Goal: Information Seeking & Learning: Learn about a topic

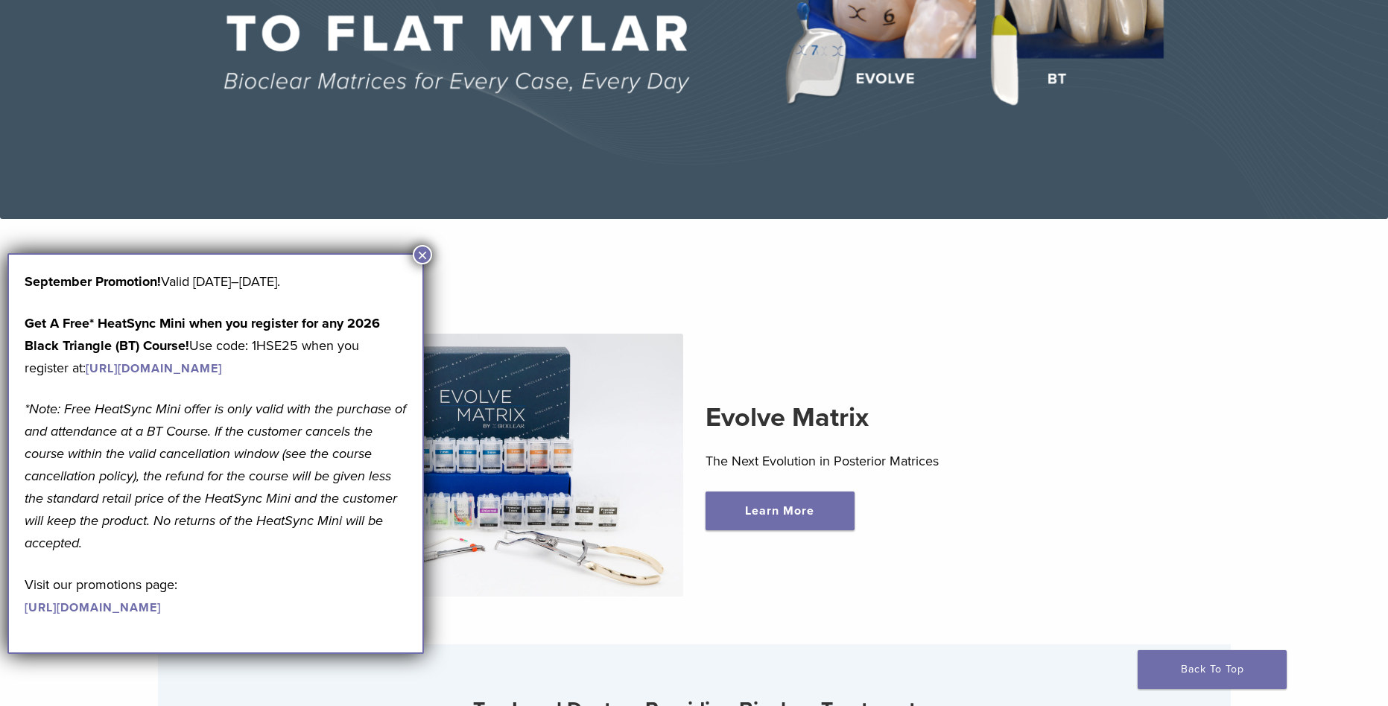
scroll to position [521, 0]
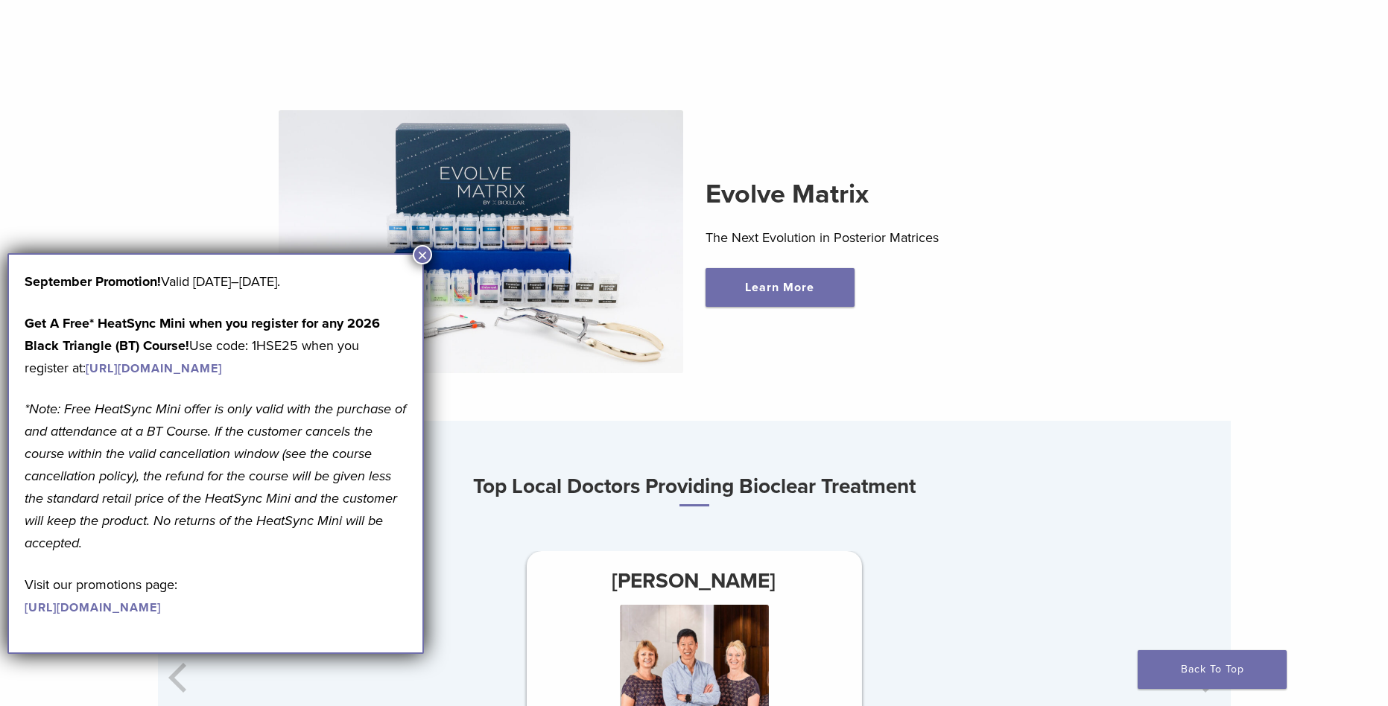
click at [422, 256] on button "×" at bounding box center [422, 254] width 19 height 19
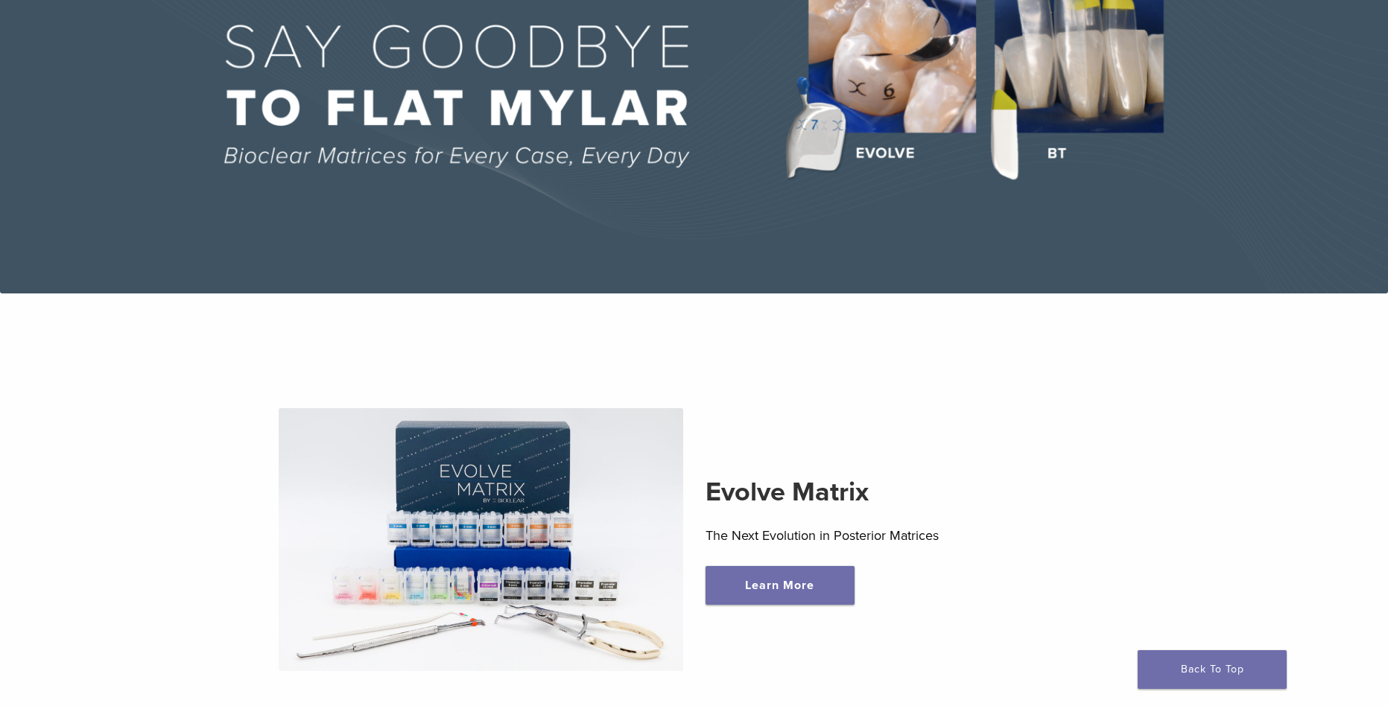
scroll to position [0, 0]
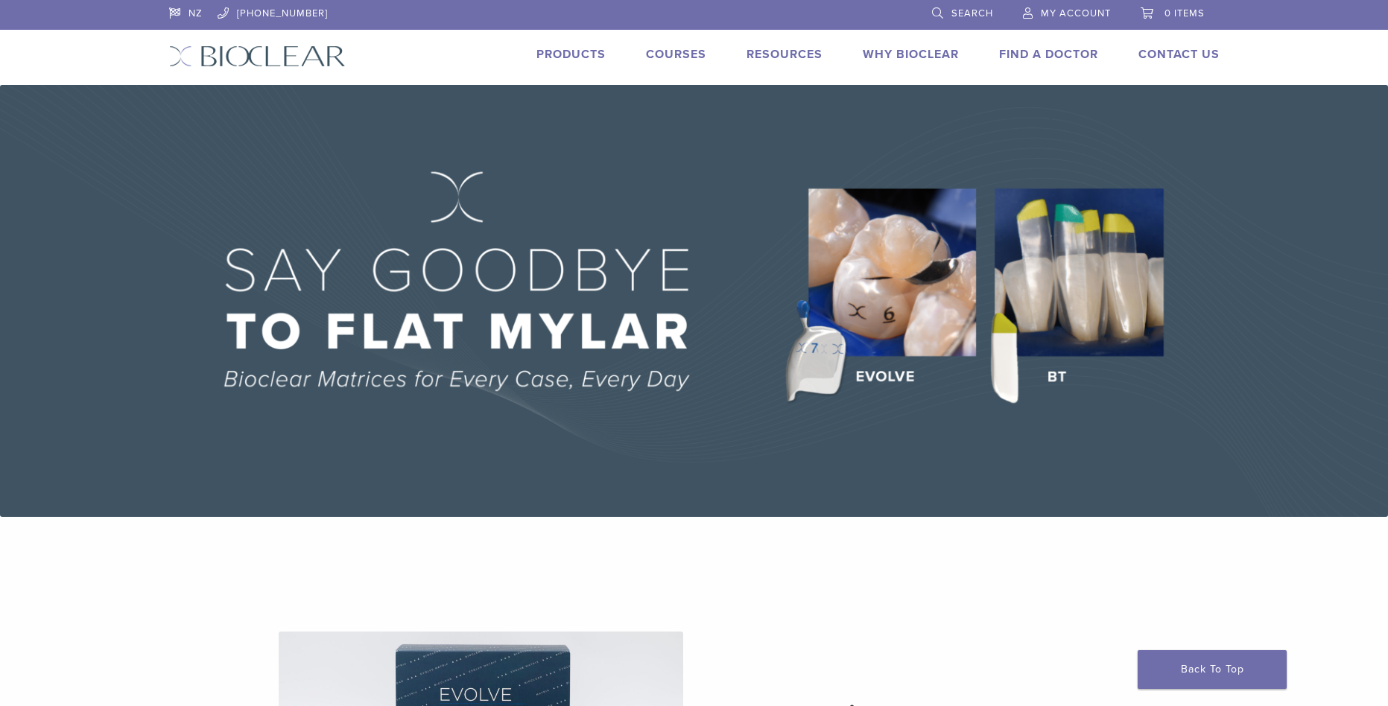
click at [558, 57] on link "Products" at bounding box center [570, 54] width 69 height 15
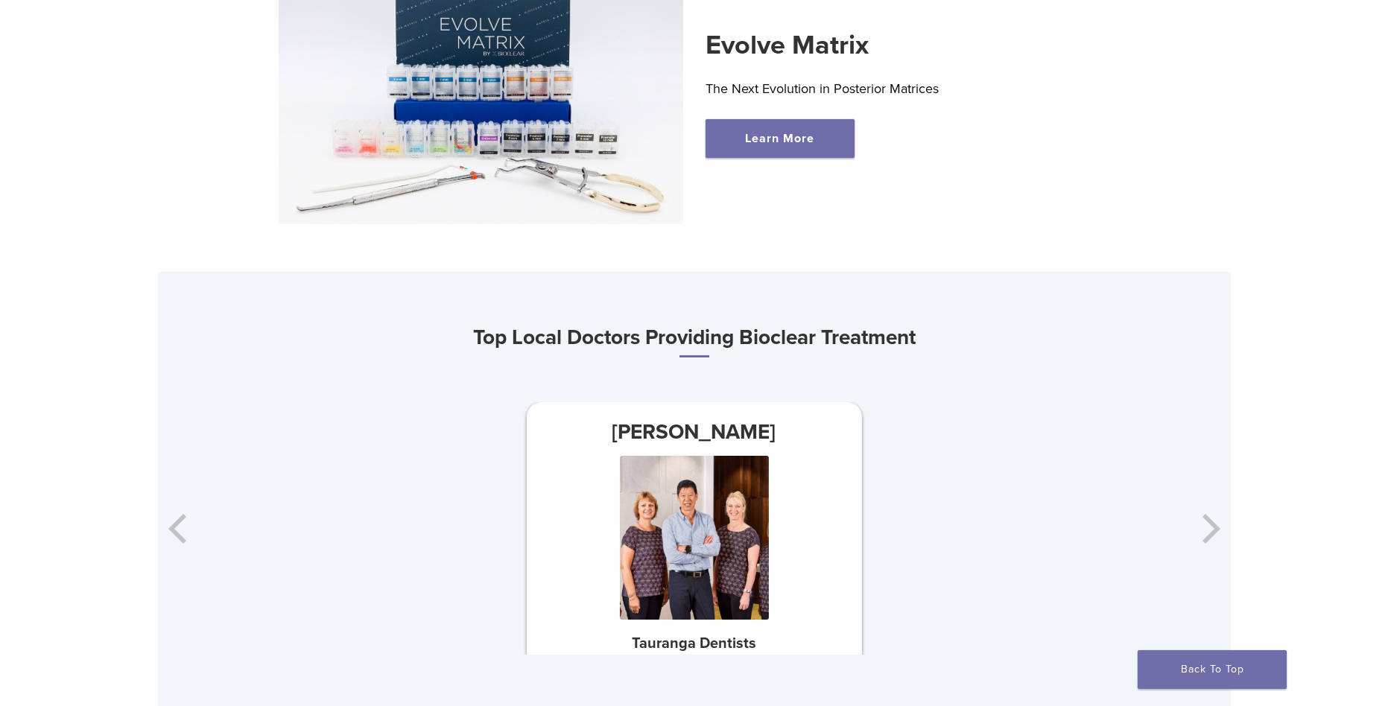
scroll to position [819, 0]
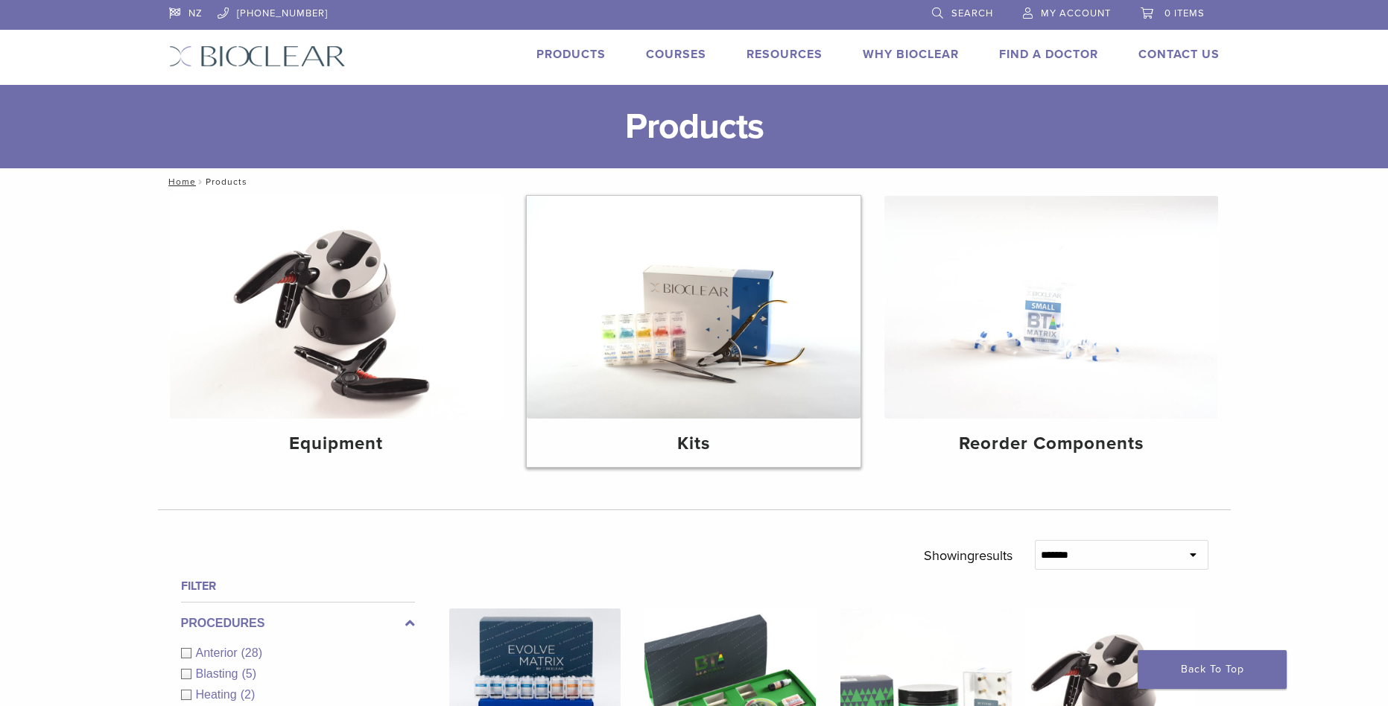
click at [717, 445] on h4 "Kits" at bounding box center [694, 444] width 310 height 27
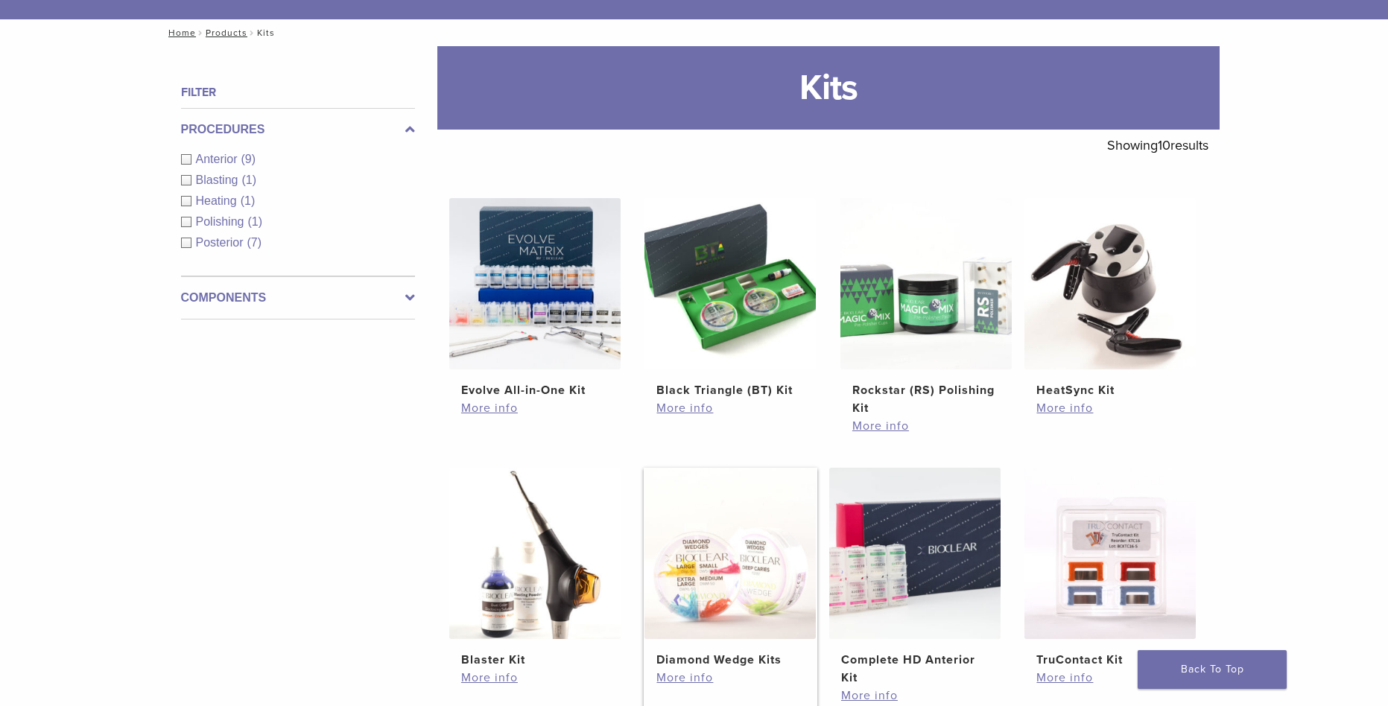
scroll to position [223, 0]
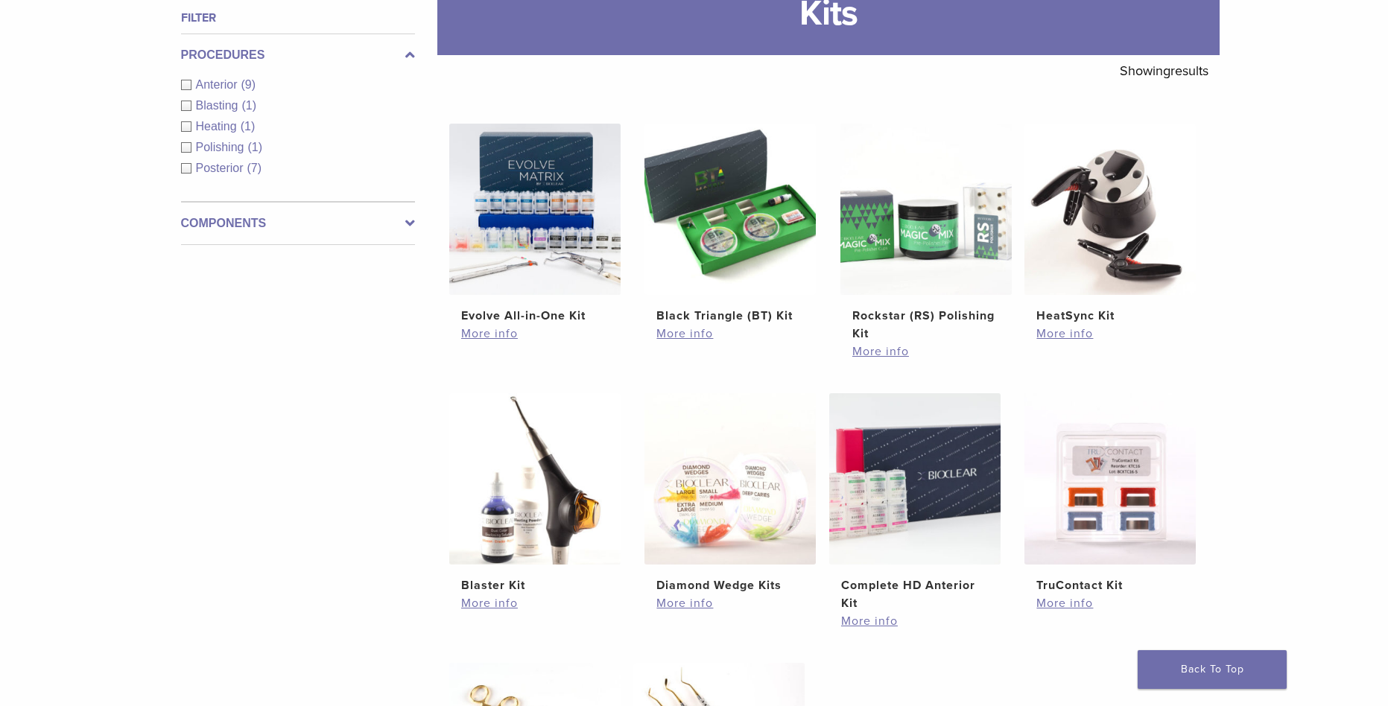
click at [188, 168] on div "Posterior (7)" at bounding box center [298, 168] width 234 height 18
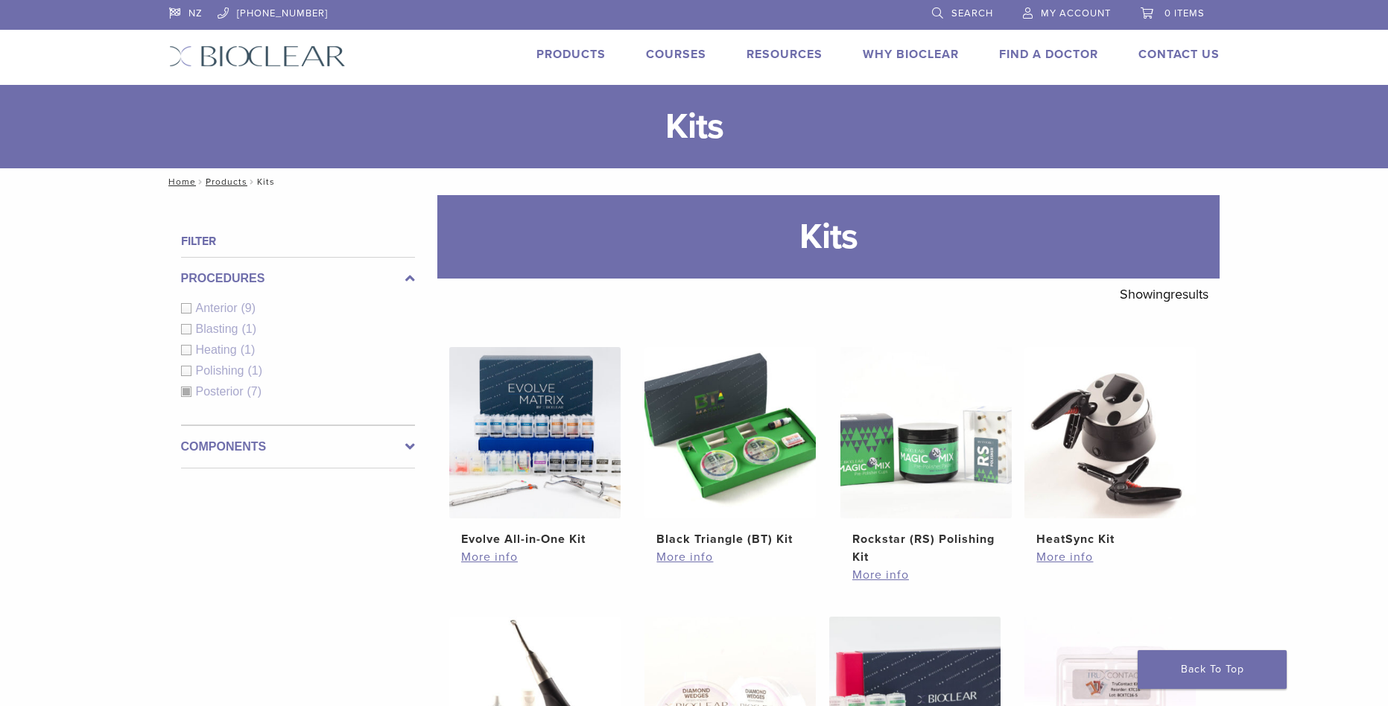
click at [224, 393] on div "Procedures Anterior (9) Blasting (1) Heating (1) Polishing (1) Posterior (7)" at bounding box center [298, 341] width 234 height 168
click at [185, 394] on div "Procedures Anterior (9) Blasting (1) Heating (1) Polishing (1) Posterior (7)" at bounding box center [298, 341] width 234 height 168
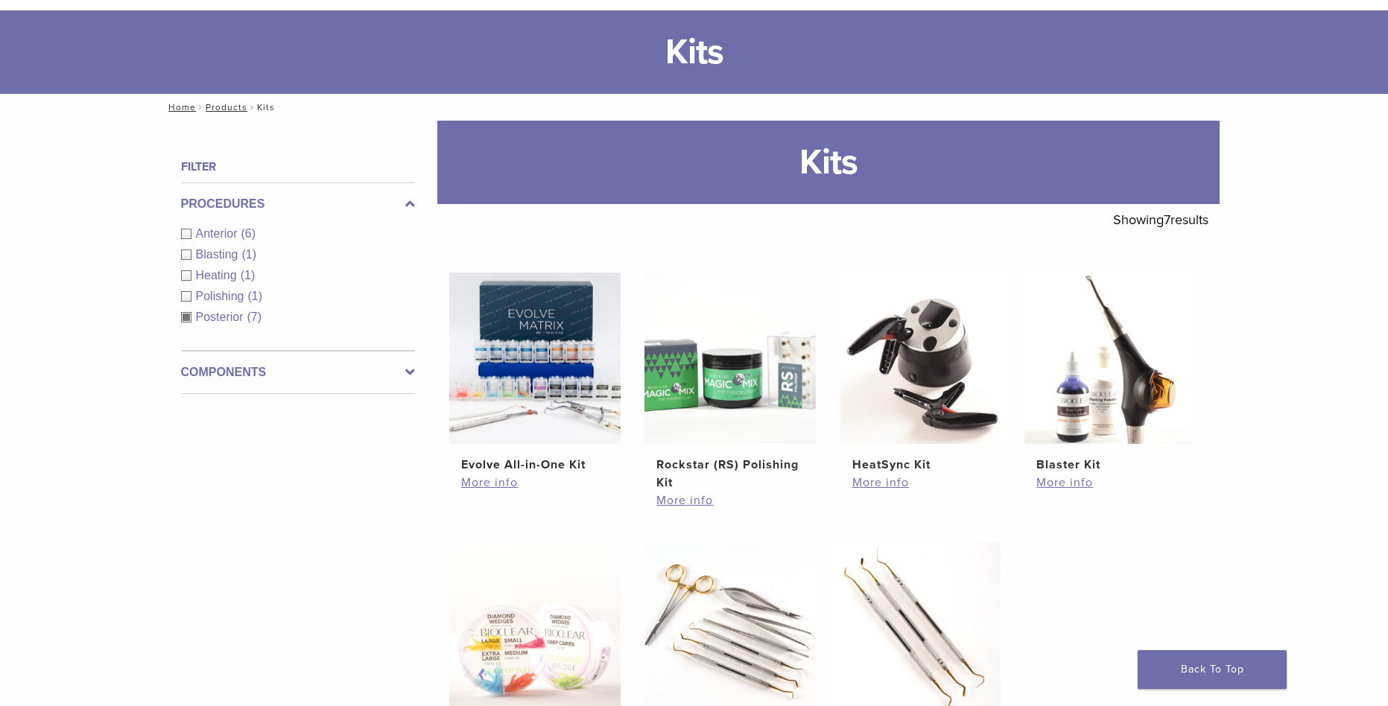
scroll to position [149, 0]
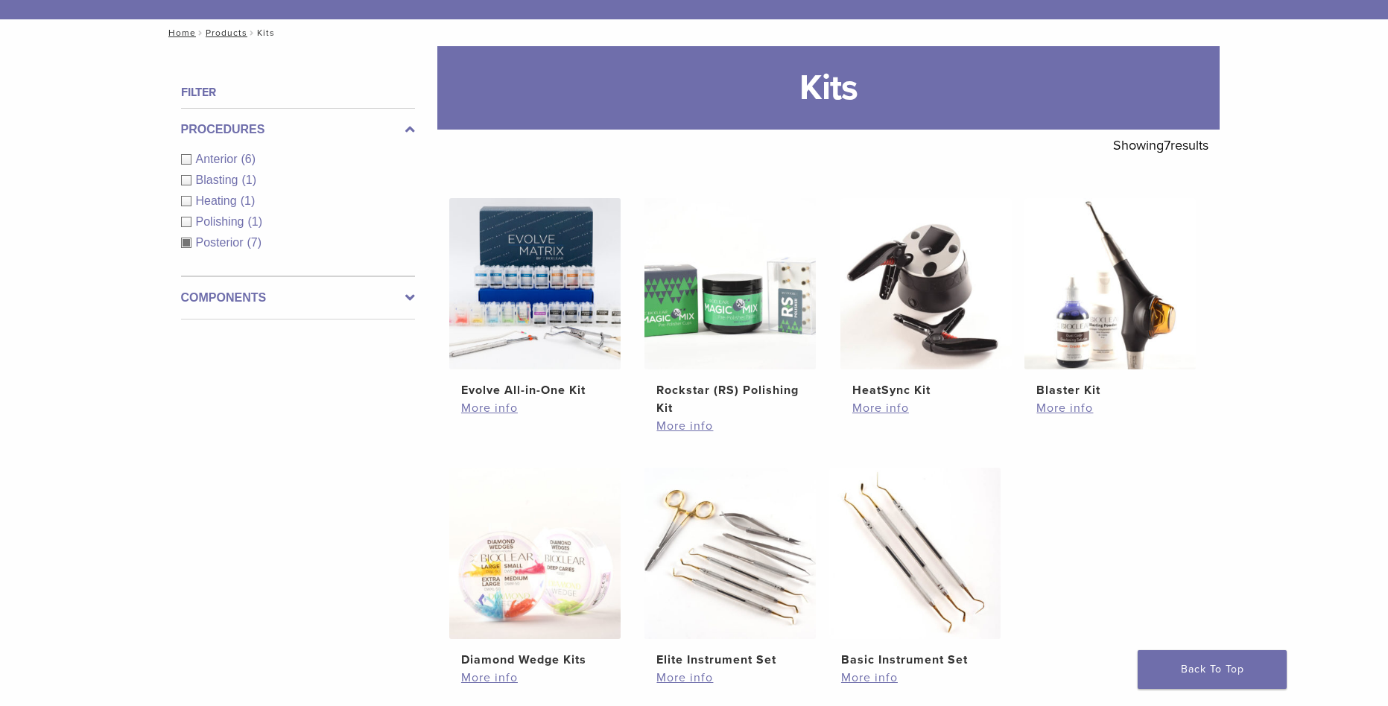
click at [209, 244] on span "Posterior" at bounding box center [221, 242] width 51 height 13
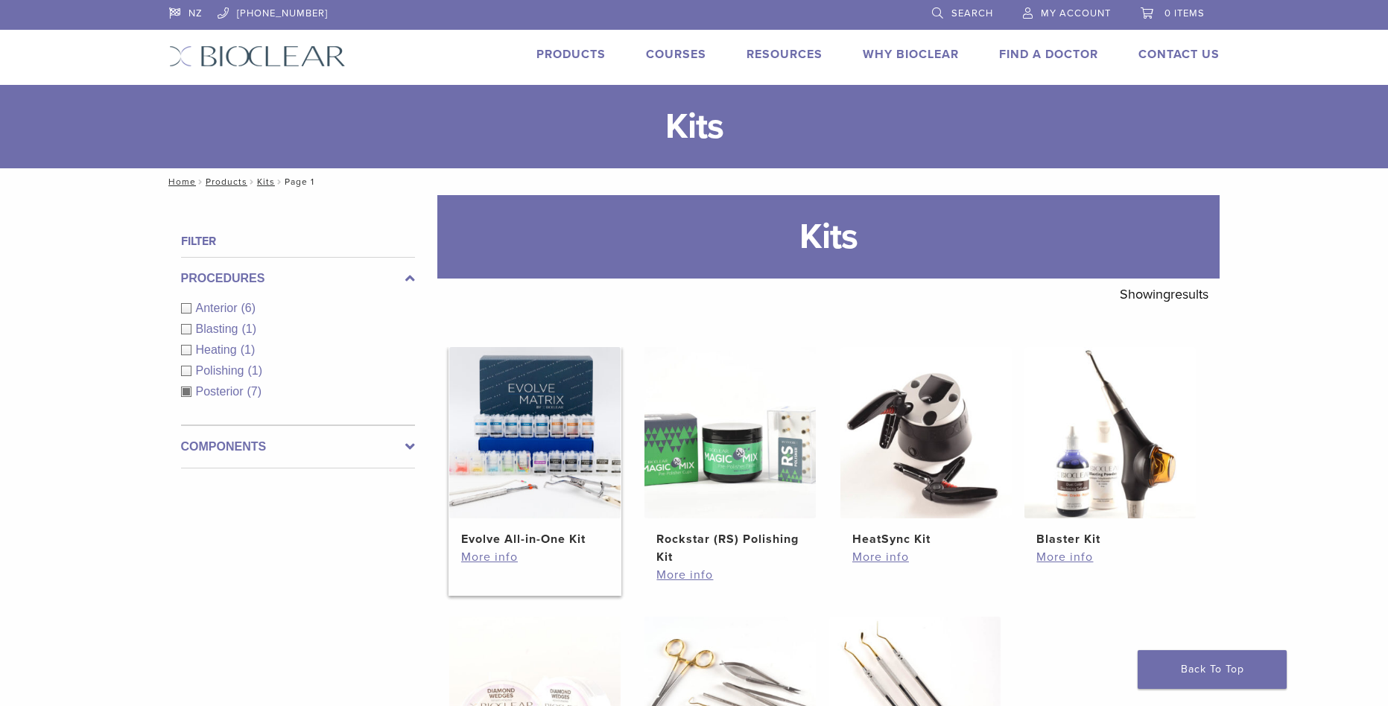
click at [580, 479] on img at bounding box center [534, 432] width 171 height 171
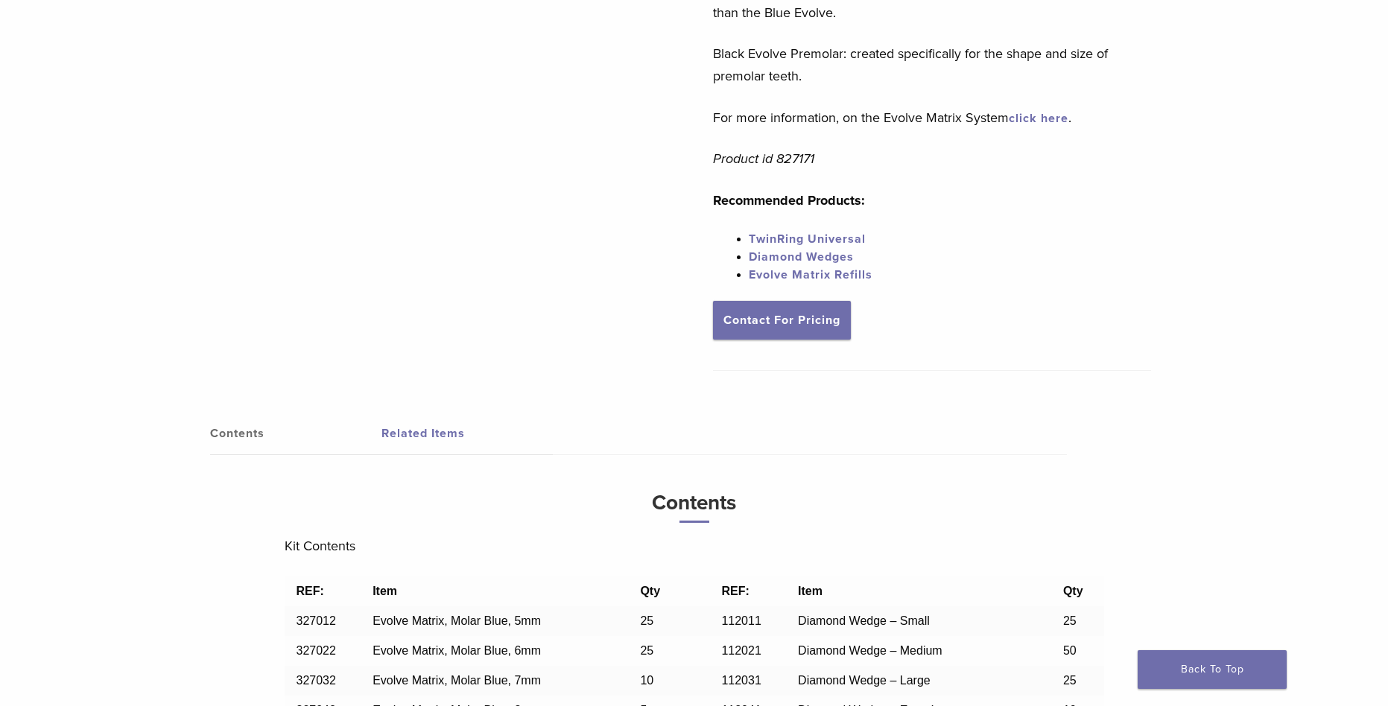
scroll to position [894, 0]
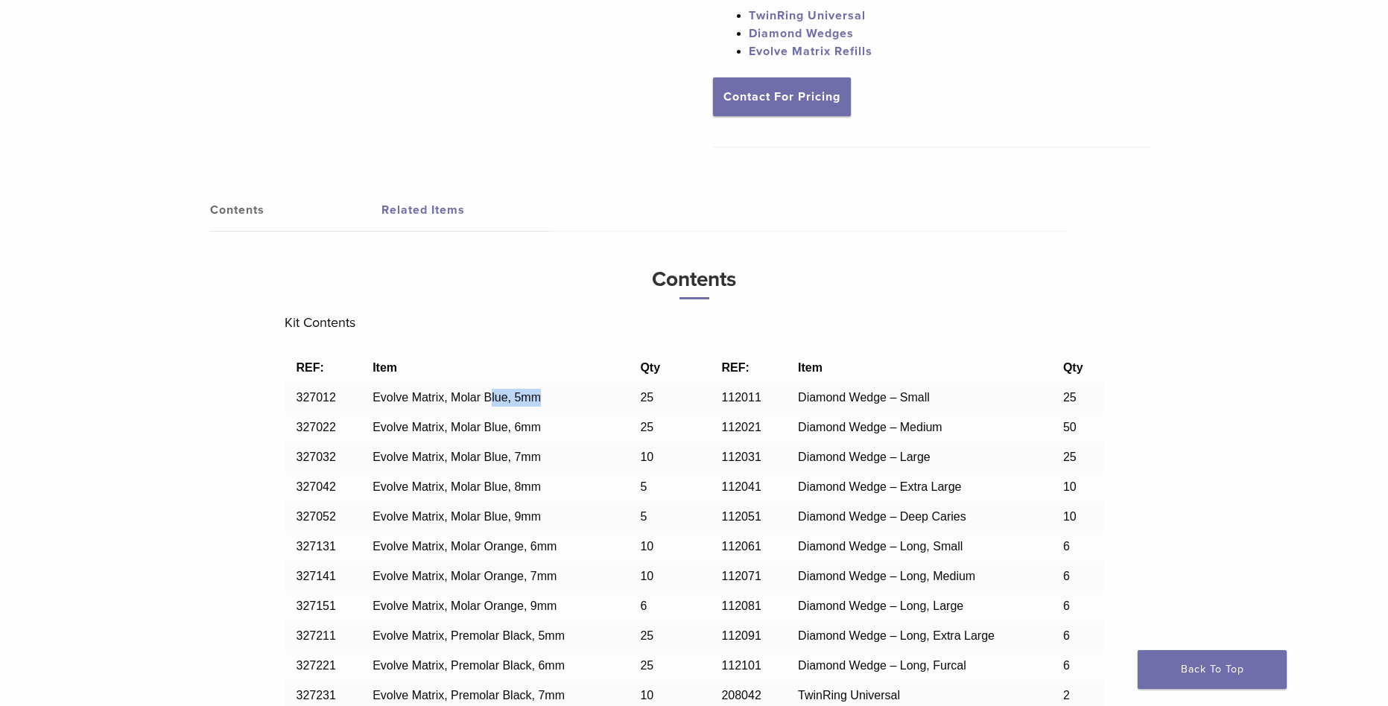
drag, startPoint x: 547, startPoint y: 403, endPoint x: 482, endPoint y: 400, distance: 64.9
click at [483, 401] on td "Evolve Matrix, Molar Blue, 5mm" at bounding box center [494, 398] width 267 height 30
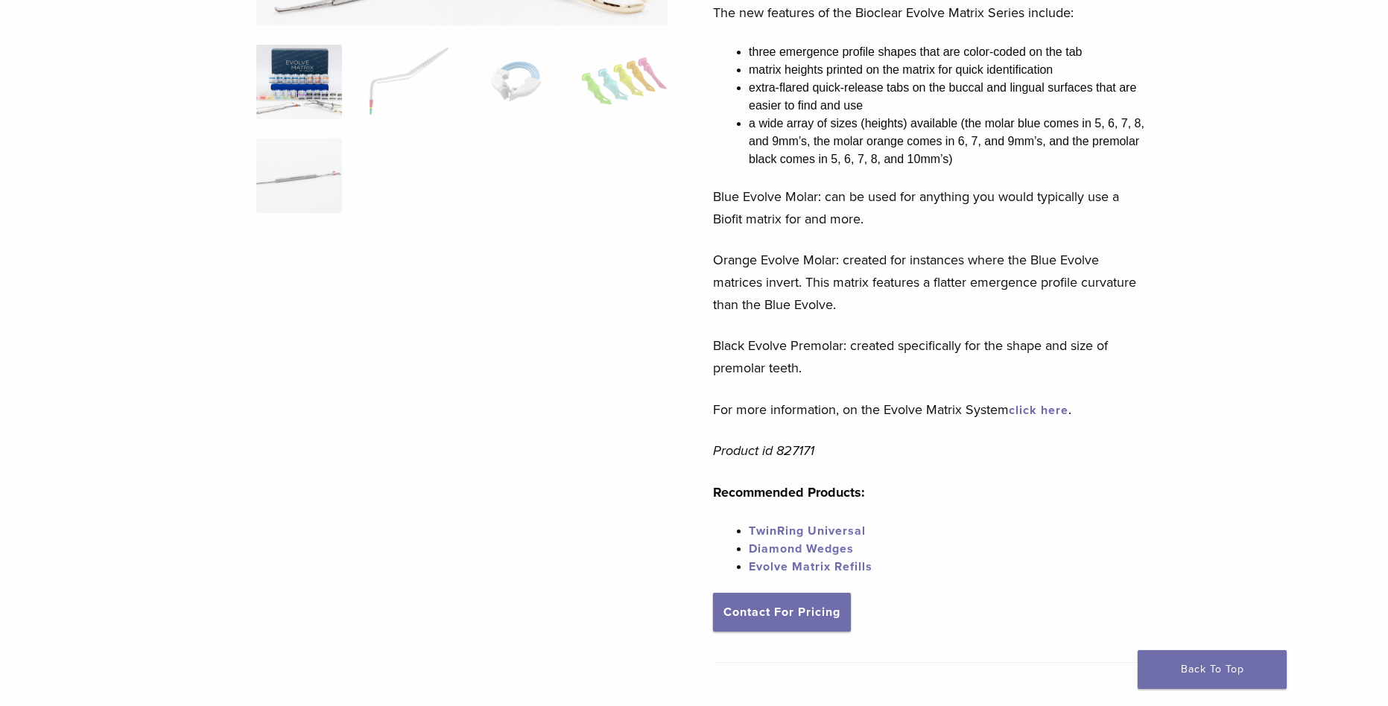
scroll to position [0, 0]
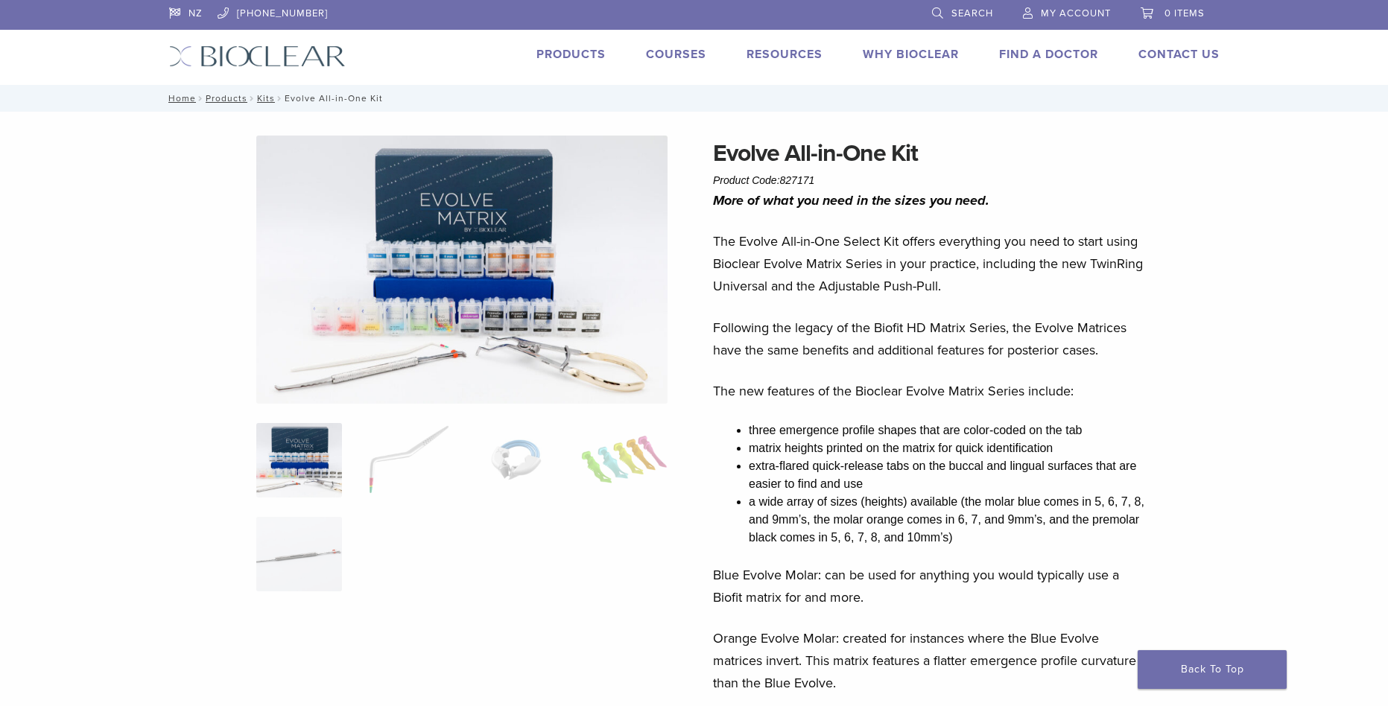
click at [549, 51] on link "Products" at bounding box center [570, 54] width 69 height 15
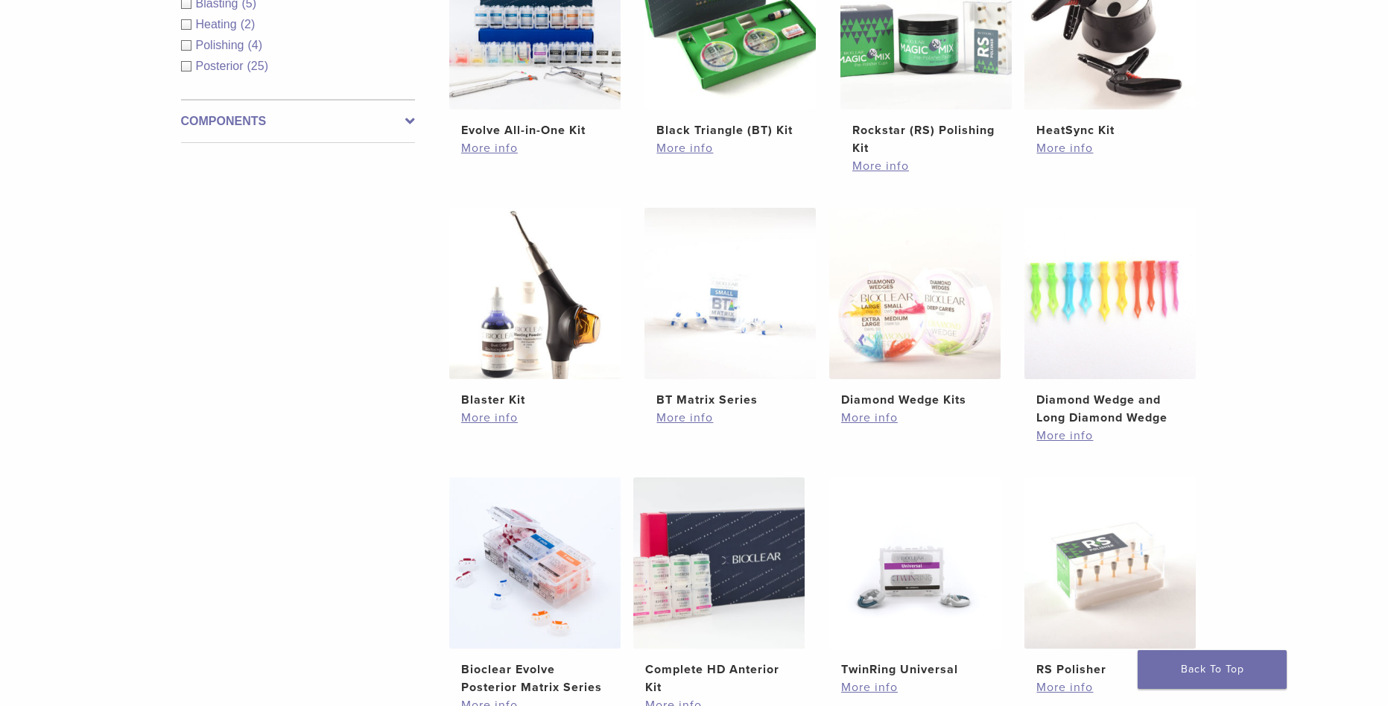
scroll to position [745, 0]
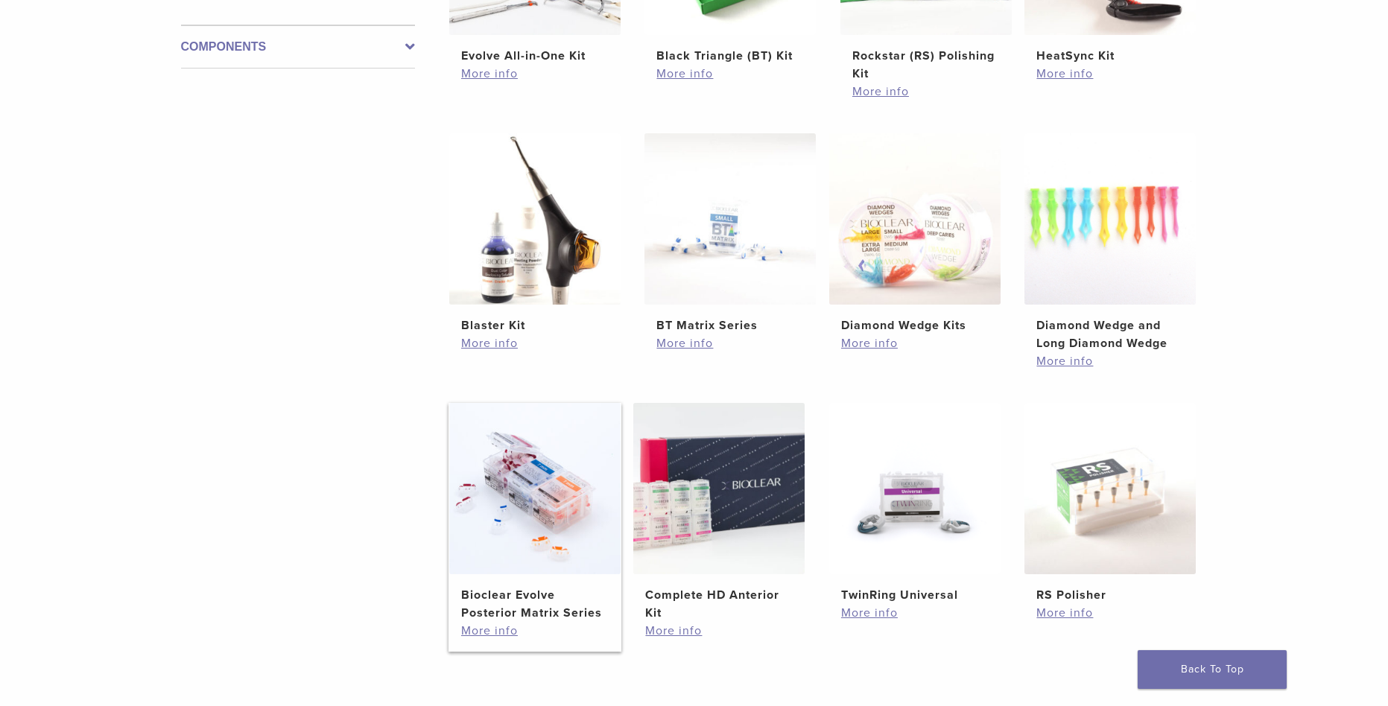
click at [553, 612] on h2 "Bioclear Evolve Posterior Matrix Series" at bounding box center [535, 604] width 148 height 36
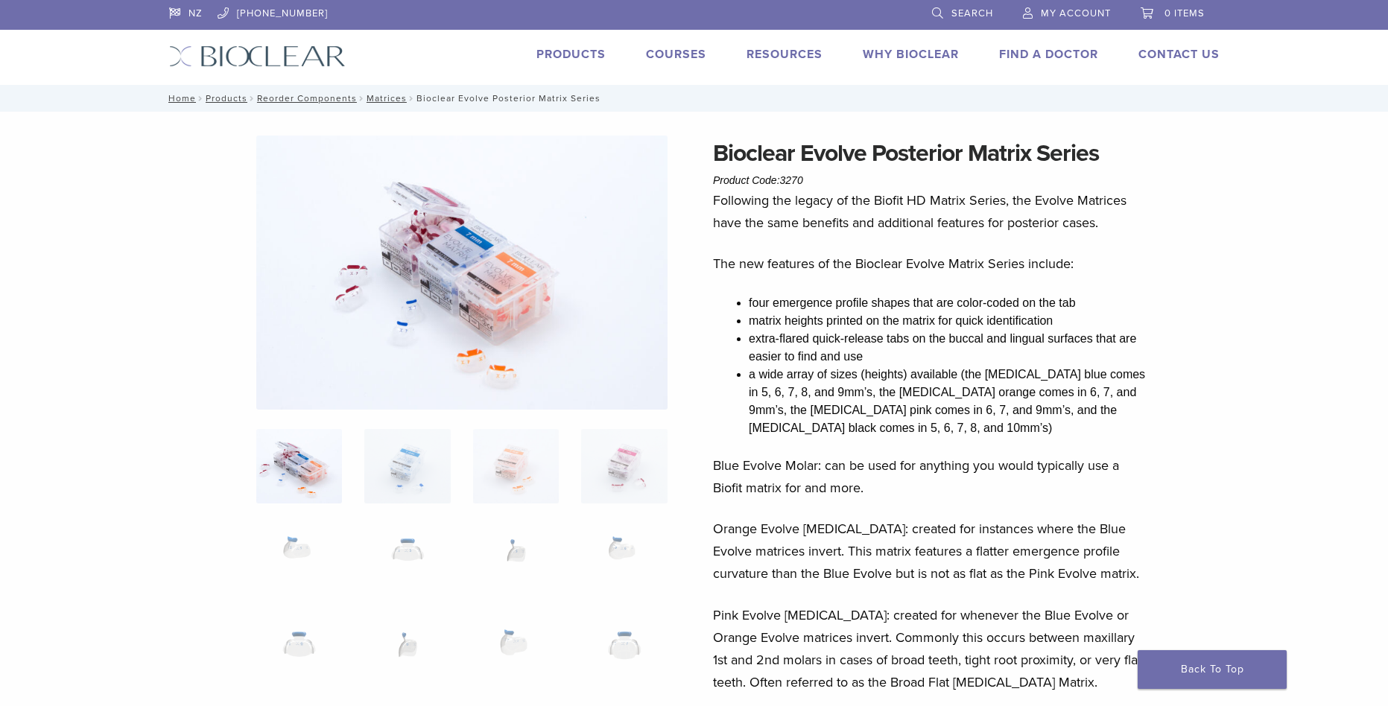
scroll to position [74, 0]
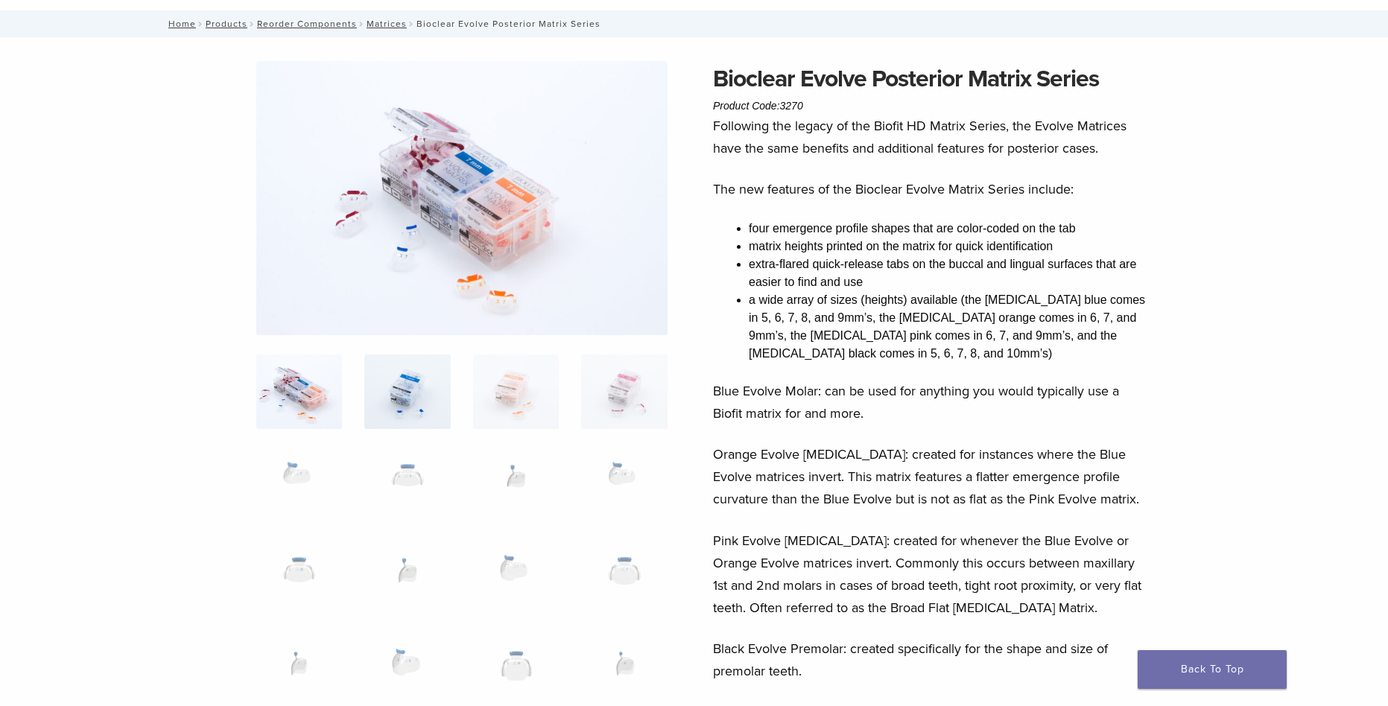
click at [418, 397] on img at bounding box center [407, 392] width 86 height 74
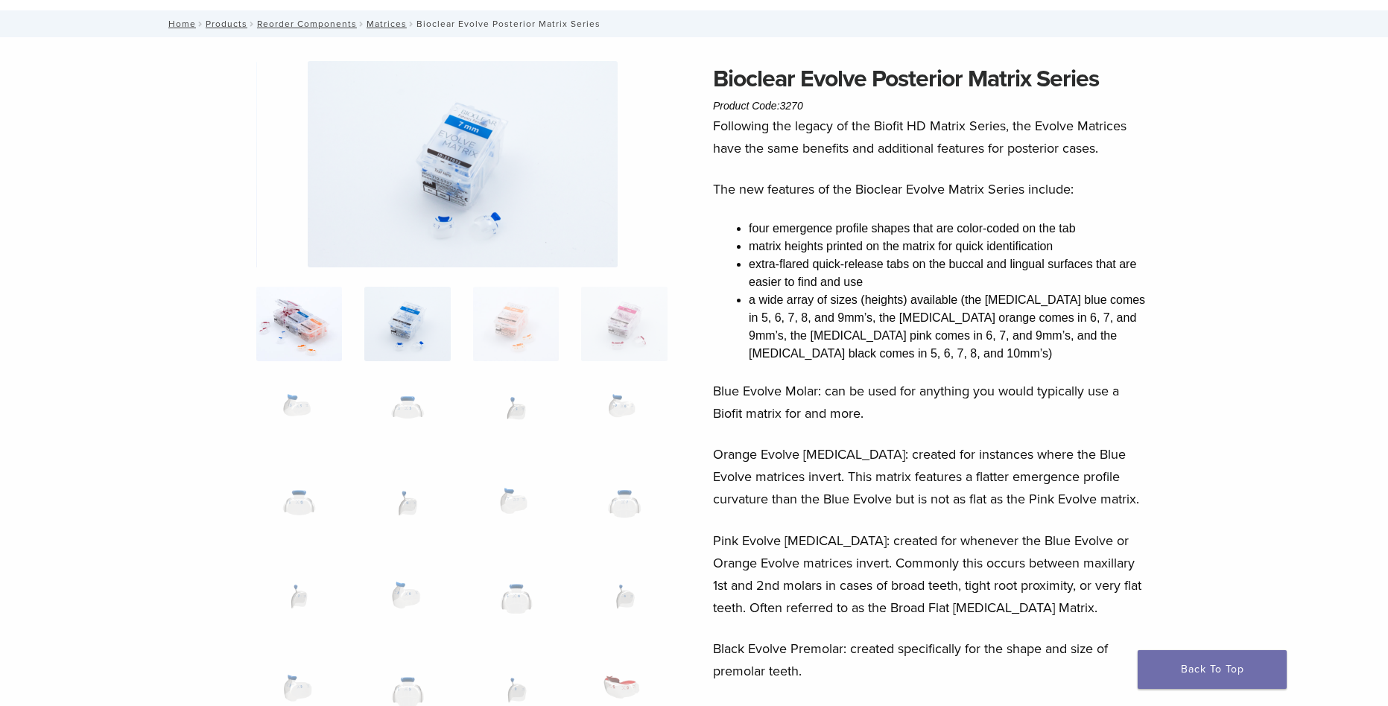
click at [276, 357] on img at bounding box center [299, 324] width 86 height 74
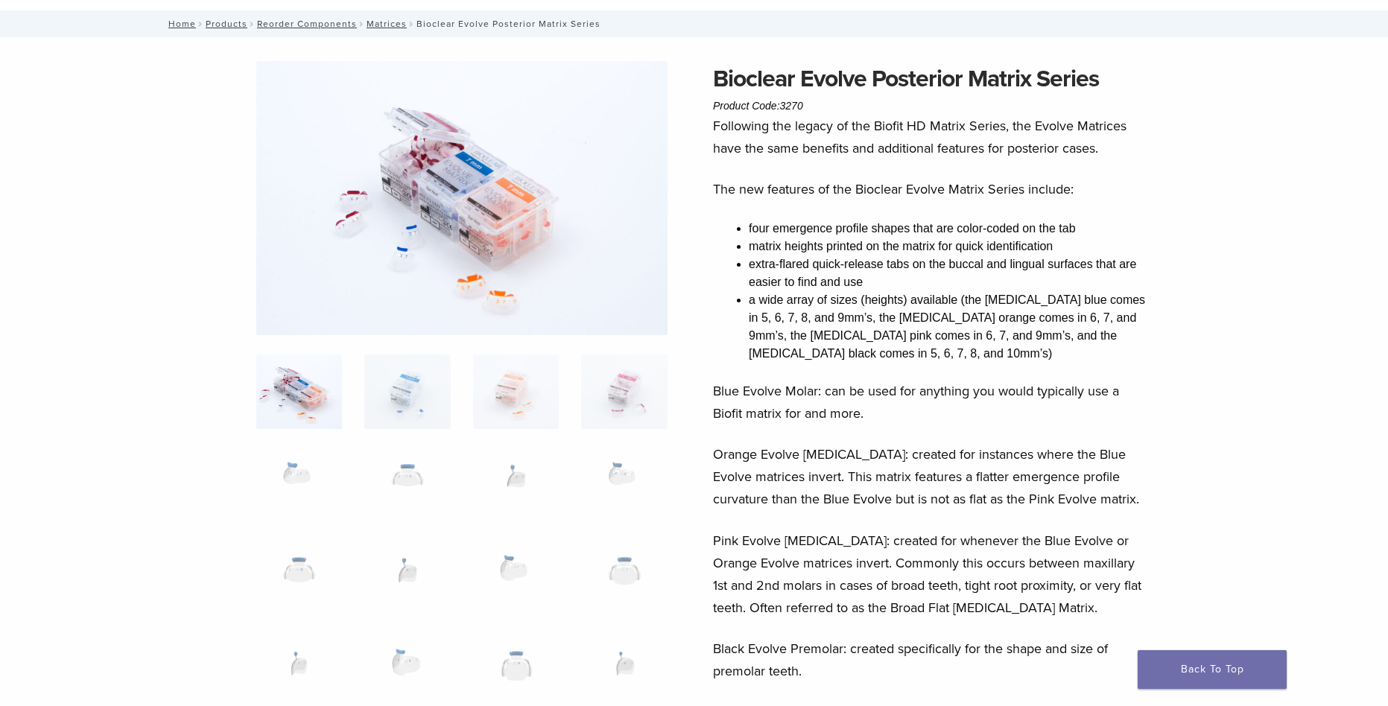
click at [615, 406] on img at bounding box center [624, 392] width 86 height 74
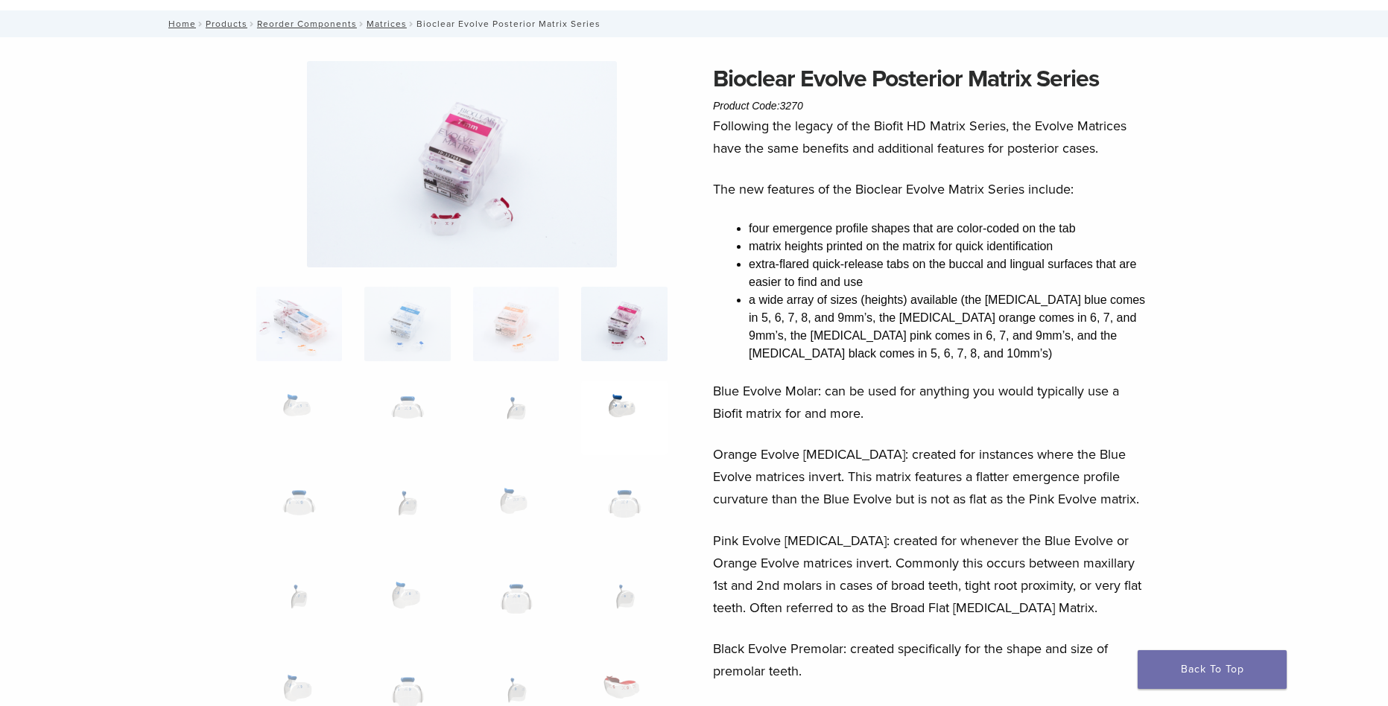
click at [628, 431] on img at bounding box center [624, 418] width 86 height 74
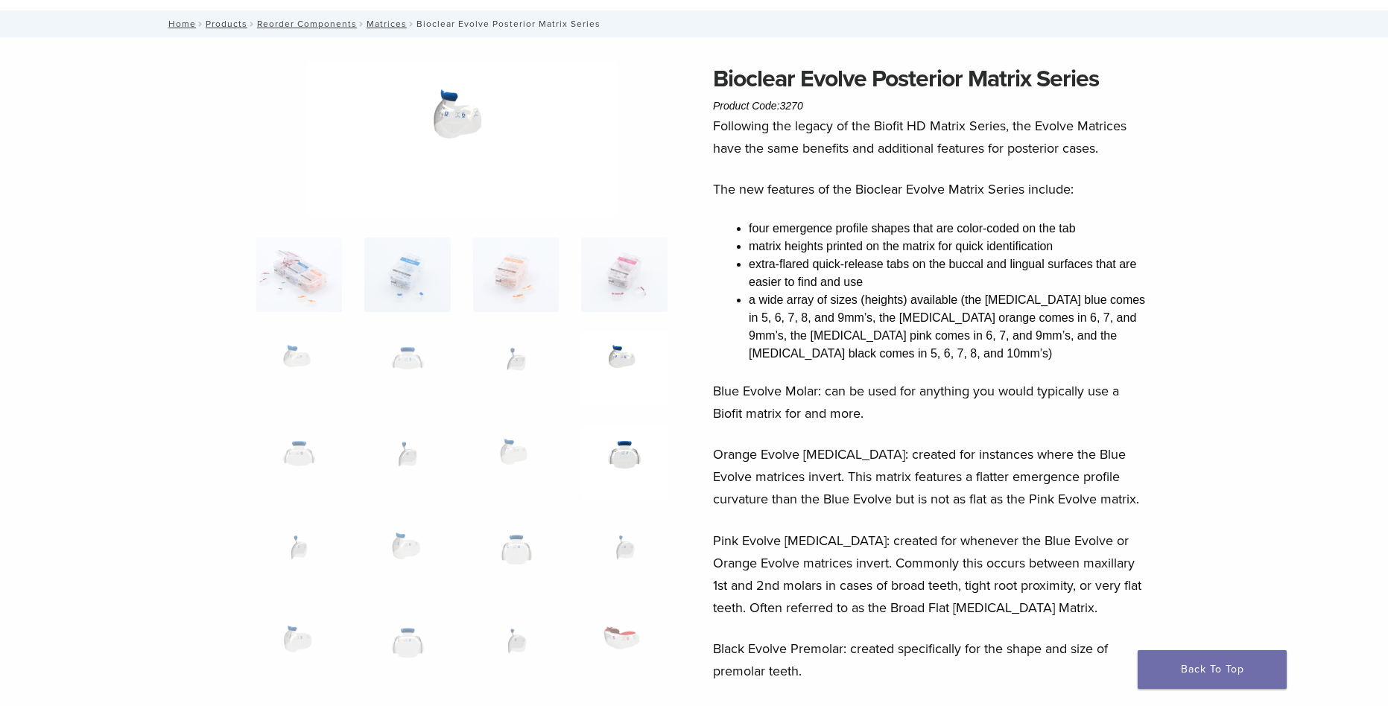
click at [616, 483] on img at bounding box center [624, 462] width 86 height 74
click at [614, 527] on img at bounding box center [624, 556] width 86 height 74
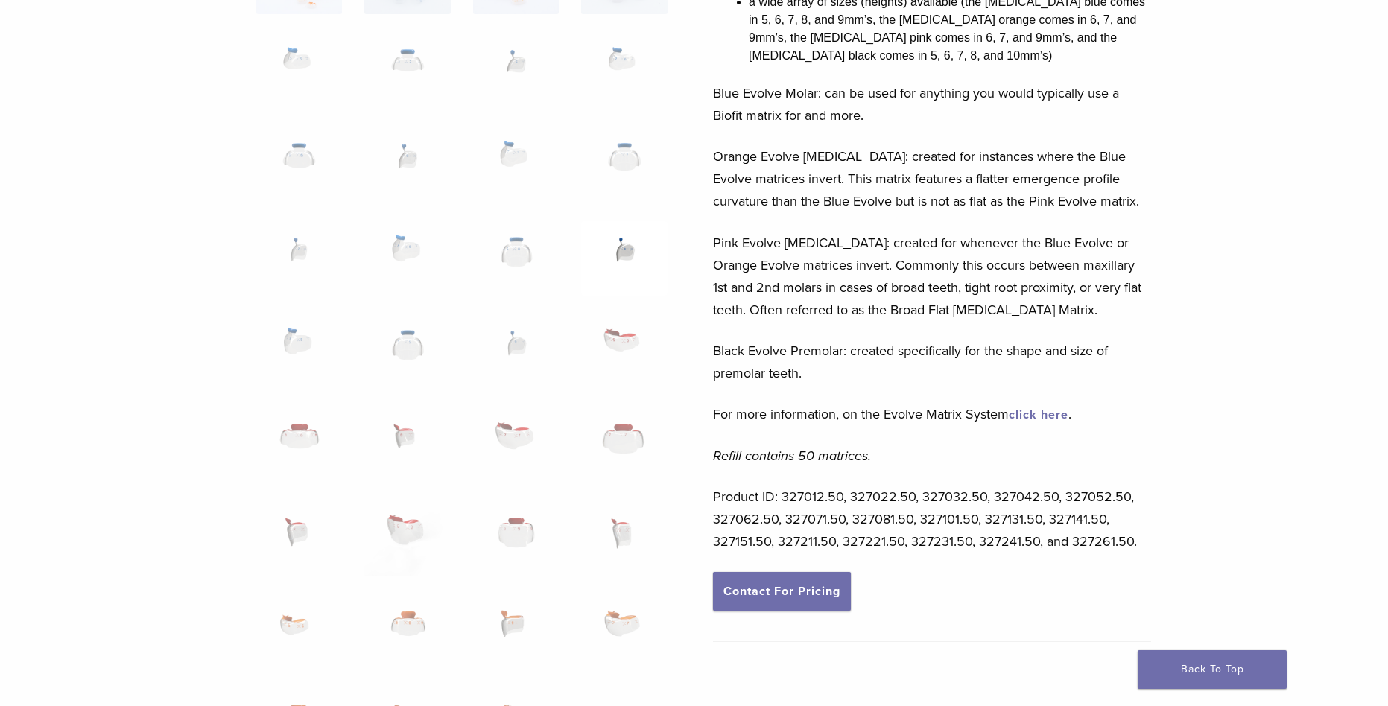
scroll to position [298, 0]
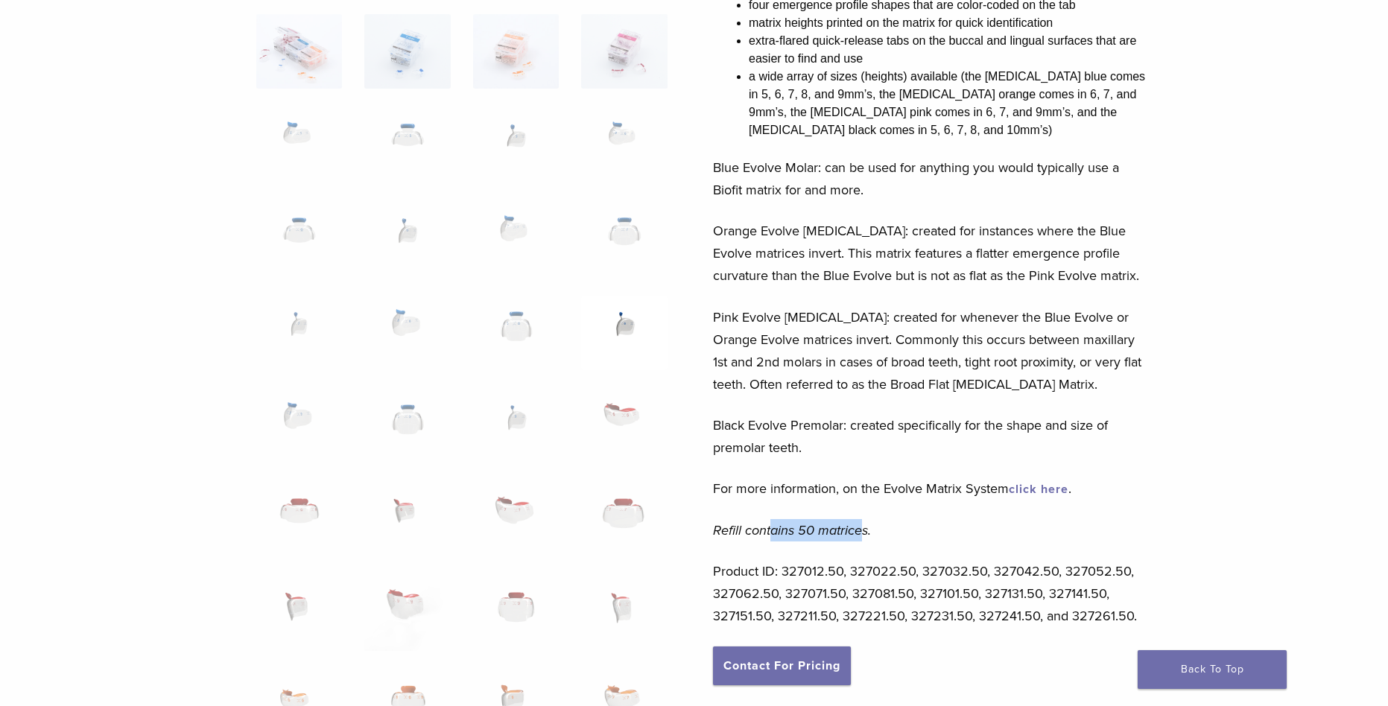
drag, startPoint x: 771, startPoint y: 525, endPoint x: 863, endPoint y: 532, distance: 92.6
click at [863, 532] on em "Refill contains 50 matrices." at bounding box center [792, 530] width 158 height 16
drag, startPoint x: 863, startPoint y: 532, endPoint x: 947, endPoint y: 525, distance: 83.7
click at [947, 525] on p "Refill contains 50 matrices." at bounding box center [932, 530] width 438 height 22
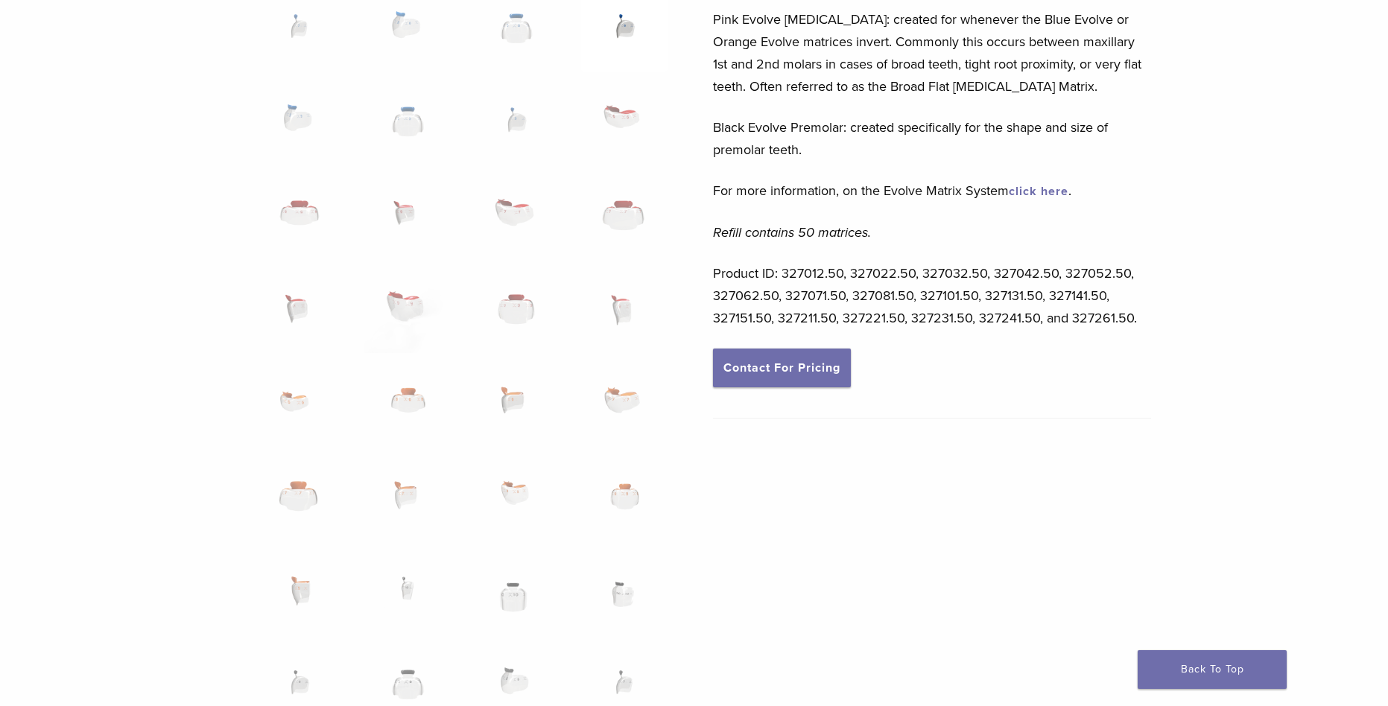
scroll to position [1117, 0]
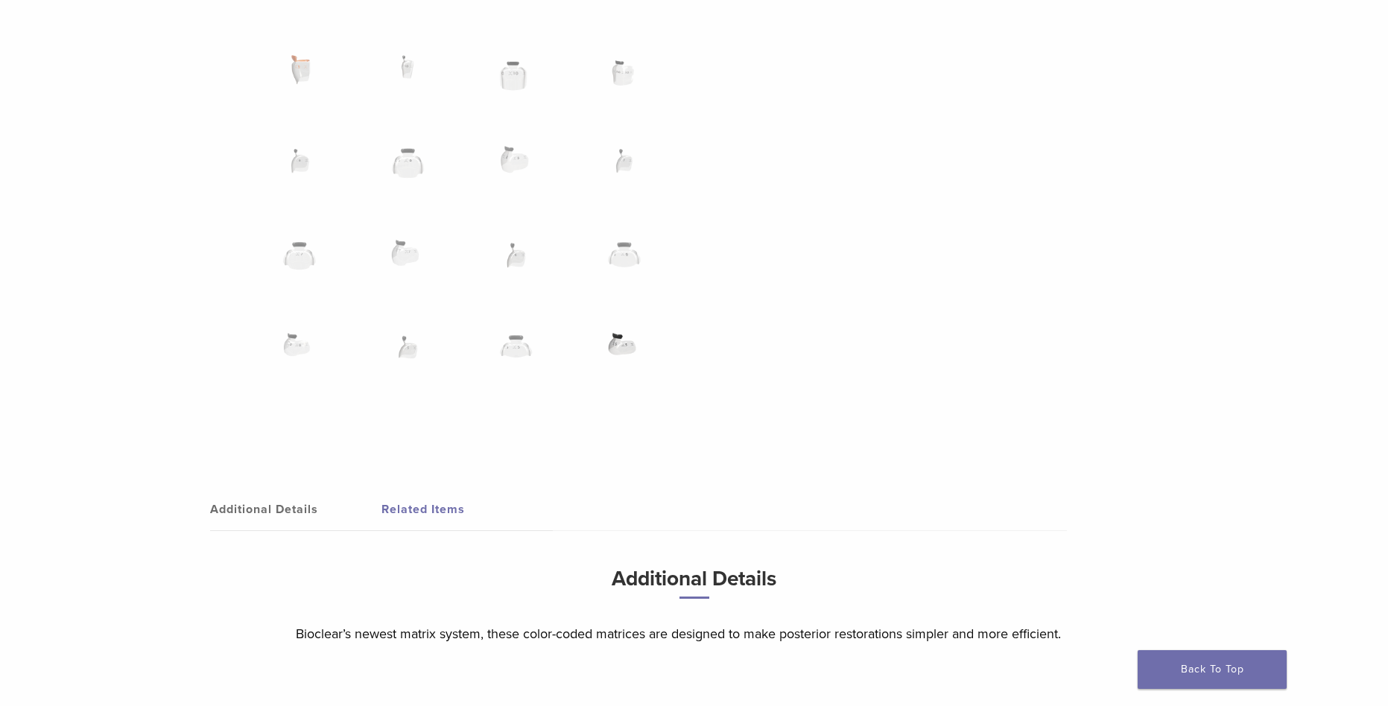
drag, startPoint x: 615, startPoint y: 320, endPoint x: 621, endPoint y: 330, distance: 11.0
click at [616, 320] on img at bounding box center [624, 357] width 86 height 74
click at [629, 352] on img at bounding box center [624, 357] width 86 height 74
click at [431, 507] on link "Related Items" at bounding box center [466, 510] width 171 height 42
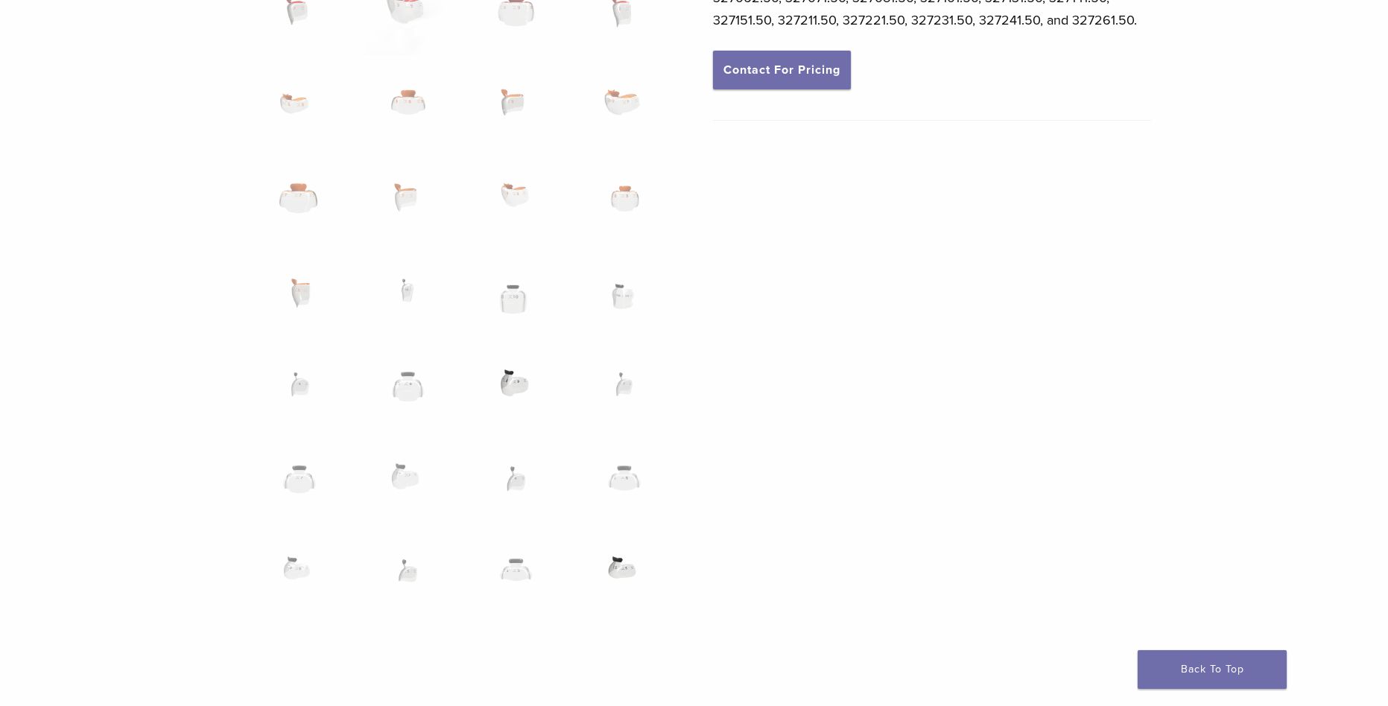
scroll to position [819, 0]
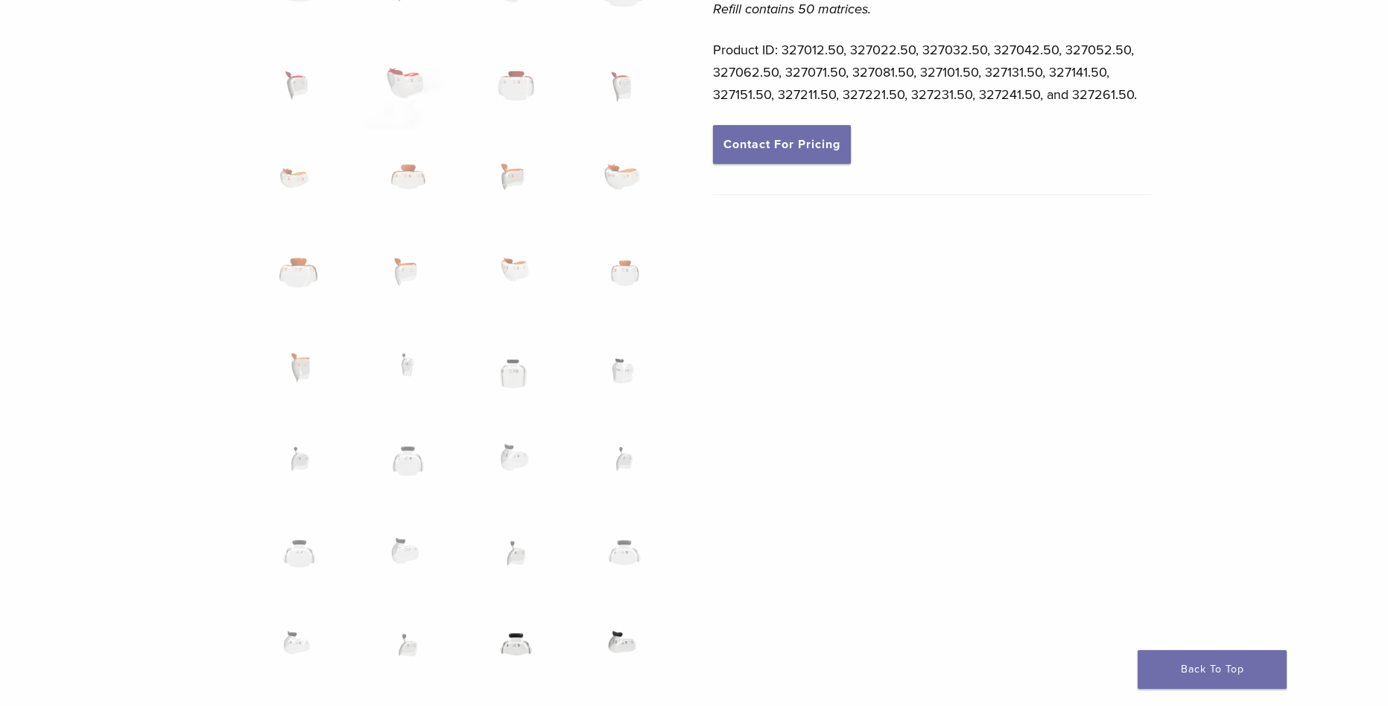
click at [527, 639] on img at bounding box center [516, 655] width 86 height 74
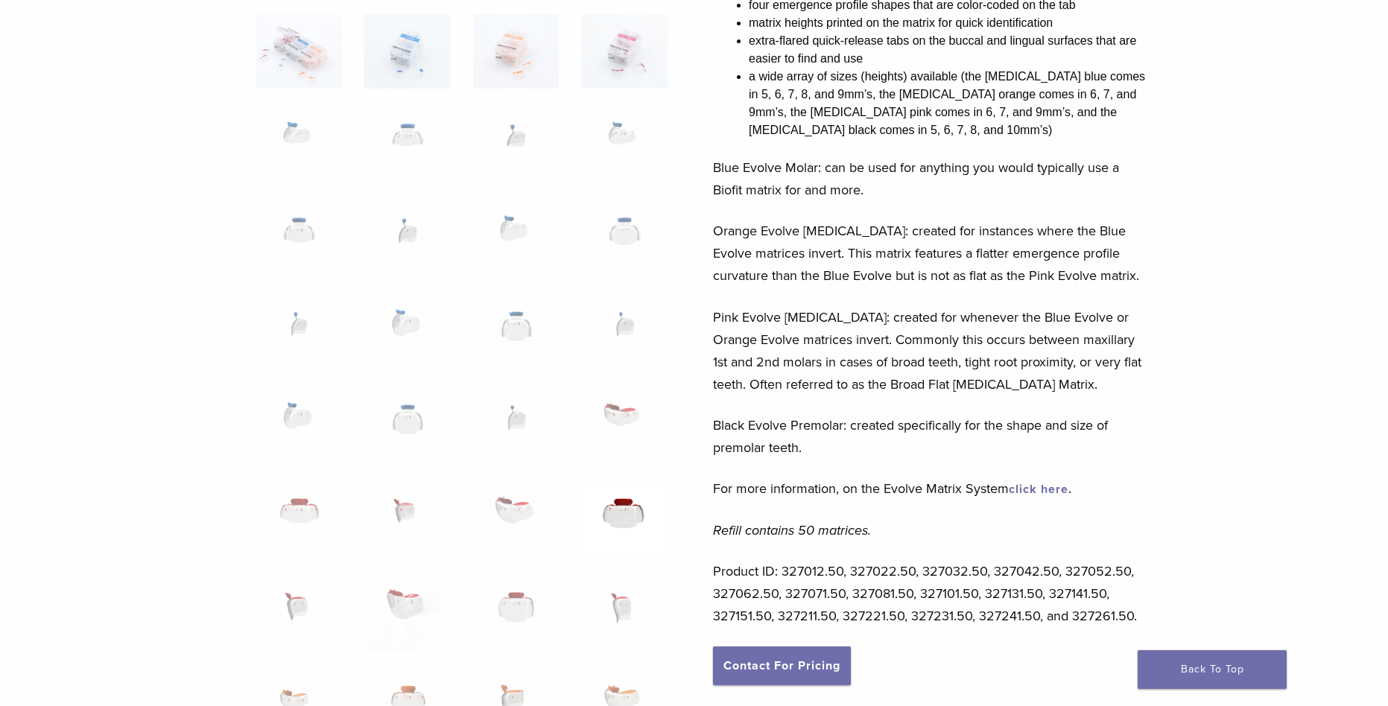
scroll to position [0, 0]
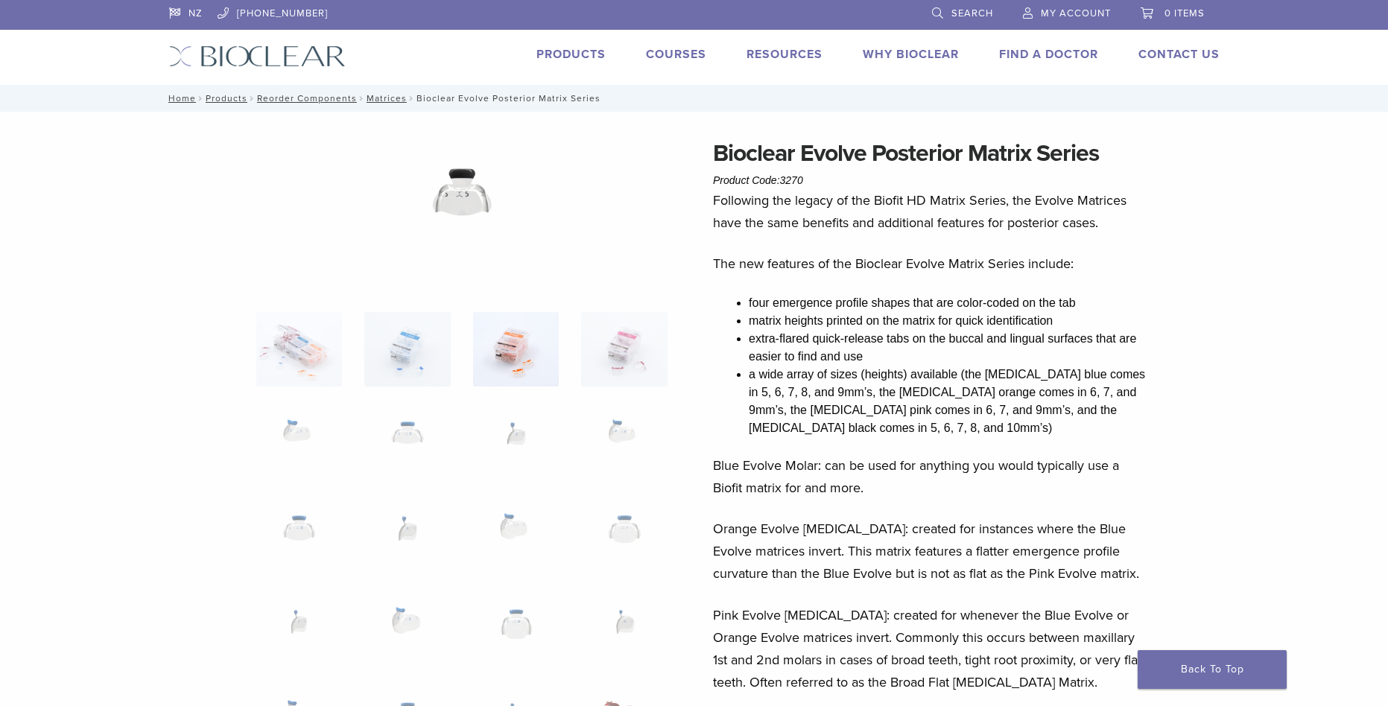
click at [477, 364] on img at bounding box center [516, 349] width 86 height 74
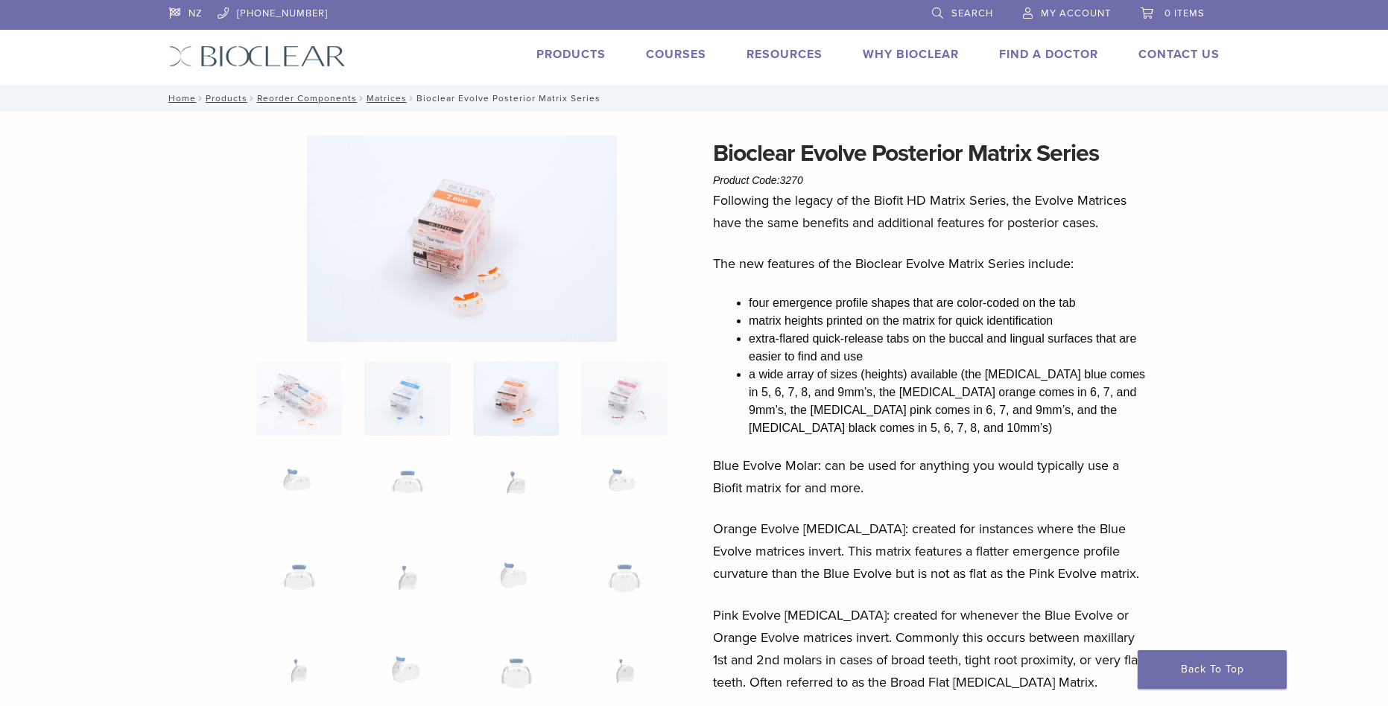
click at [481, 260] on img at bounding box center [462, 239] width 310 height 206
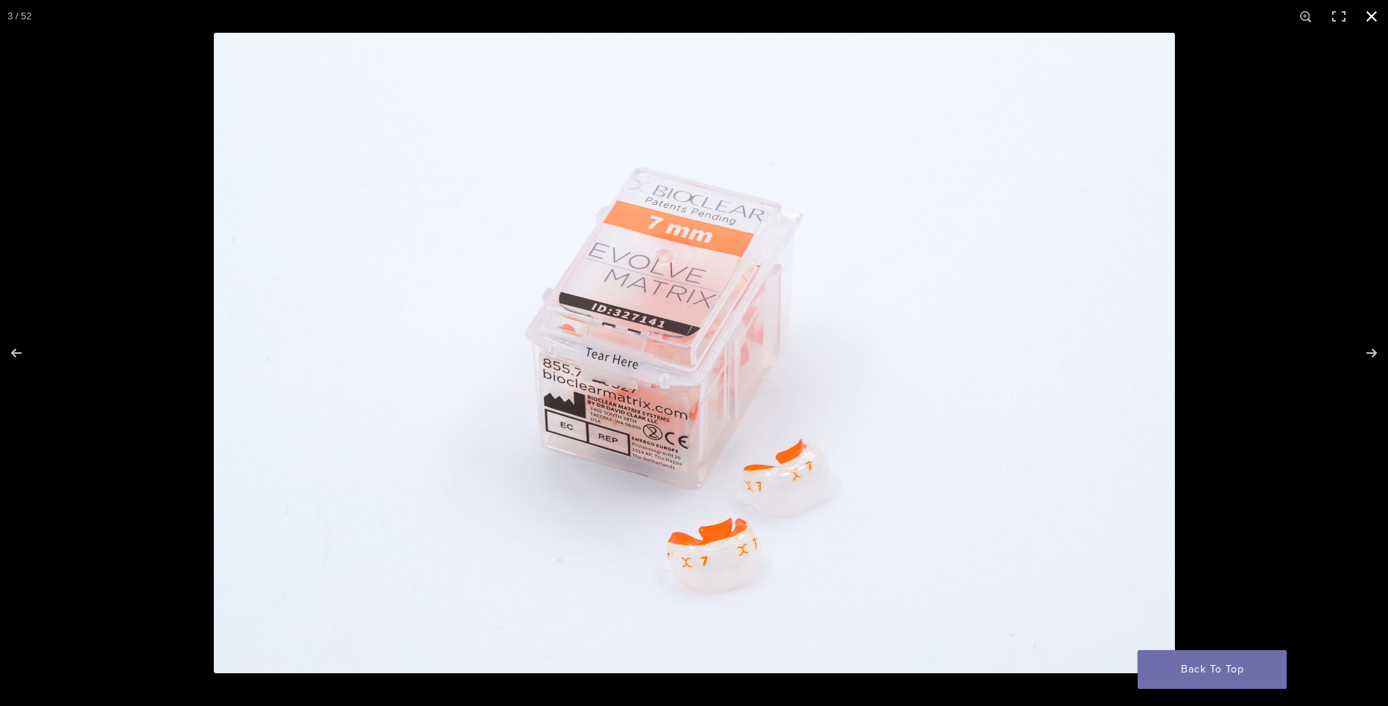
click at [1370, 26] on button "Close (Esc)" at bounding box center [1371, 16] width 33 height 33
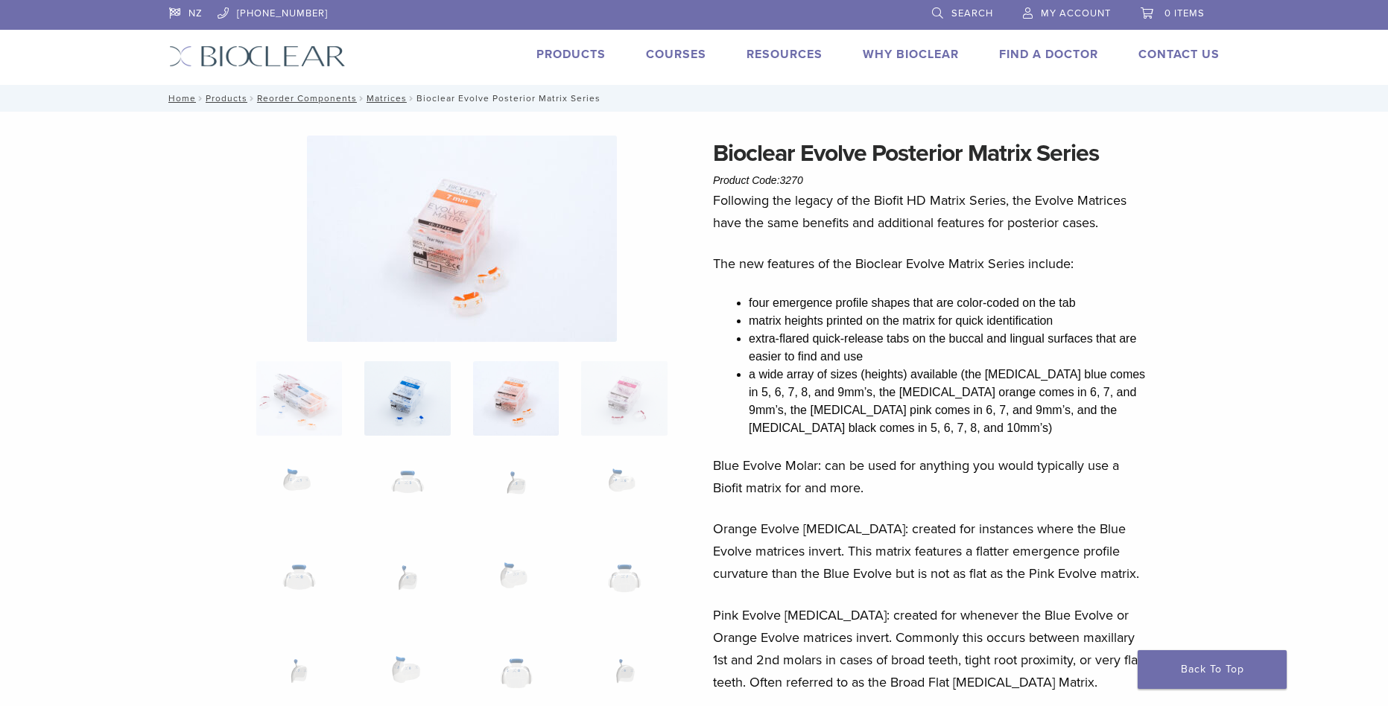
click at [418, 402] on img at bounding box center [407, 398] width 86 height 74
click at [517, 222] on img at bounding box center [463, 239] width 310 height 206
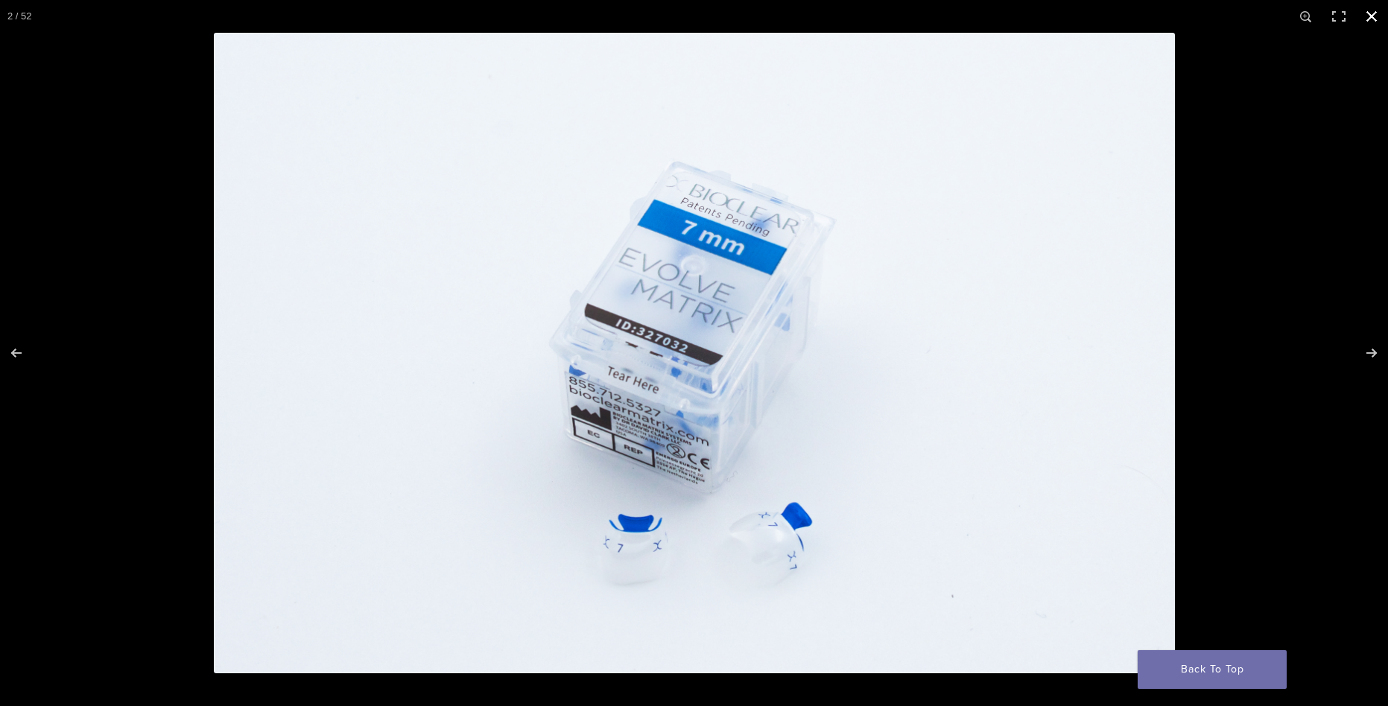
click at [1381, 22] on button "Close (Esc)" at bounding box center [1371, 16] width 33 height 33
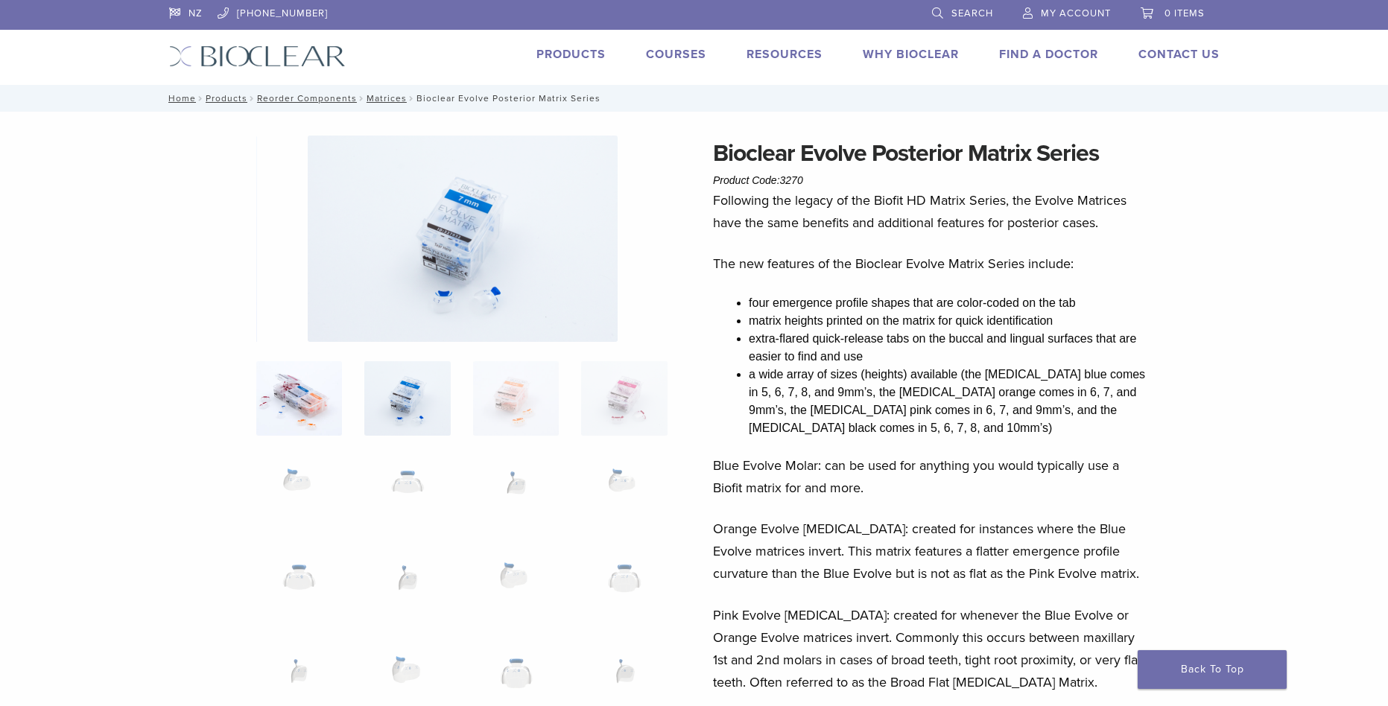
click at [323, 422] on img at bounding box center [299, 398] width 86 height 74
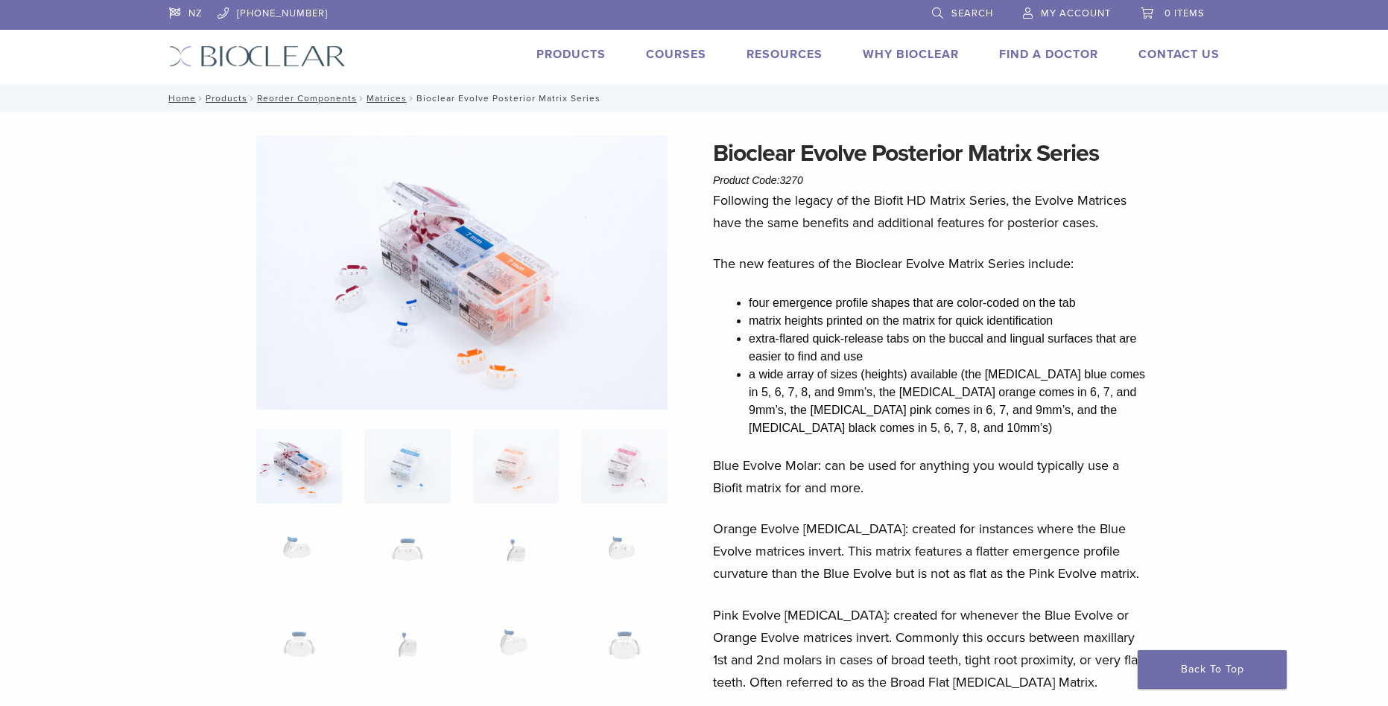
click at [491, 287] on img at bounding box center [461, 273] width 411 height 274
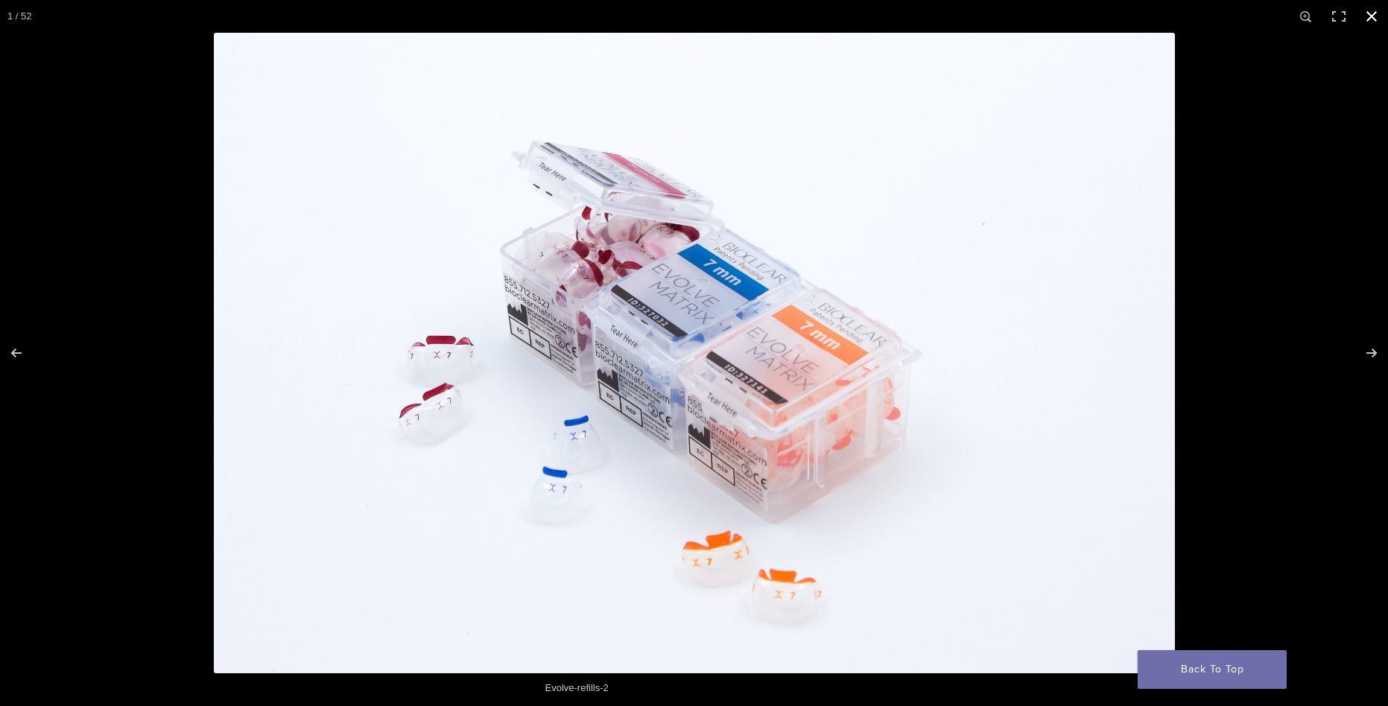
click at [1380, 19] on button "Close (Esc)" at bounding box center [1371, 16] width 33 height 33
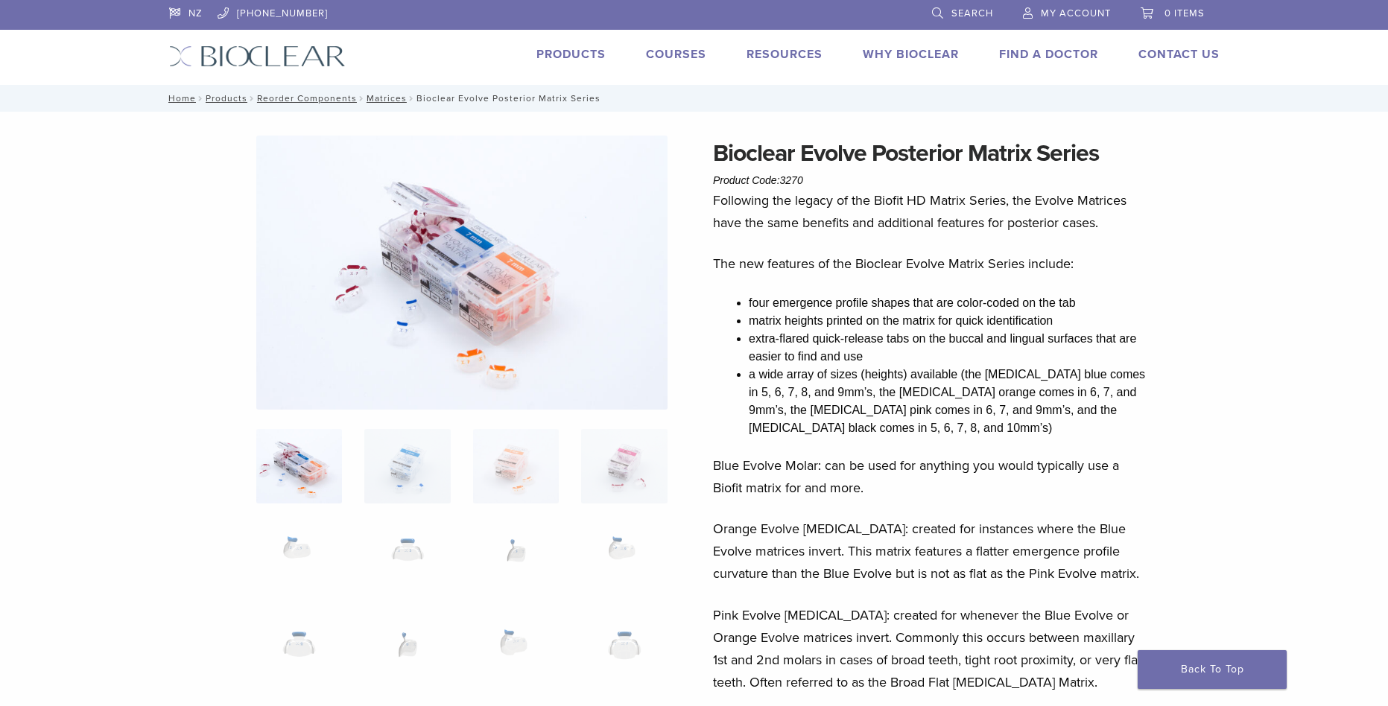
click at [1046, 338] on li "extra-flared quick-release tabs on the buccal and lingual surfaces that are eas…" at bounding box center [950, 348] width 402 height 36
click at [574, 55] on link "Products" at bounding box center [570, 54] width 69 height 15
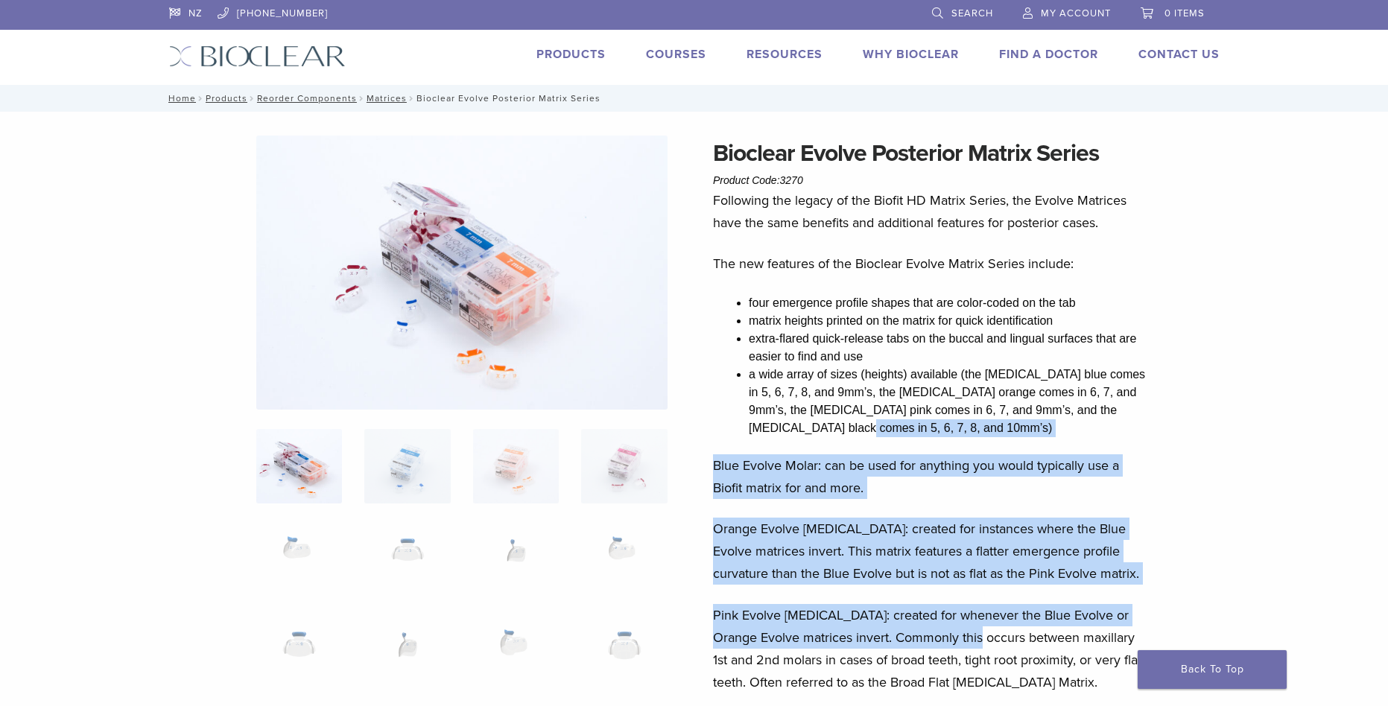
drag, startPoint x: 962, startPoint y: 421, endPoint x: 941, endPoint y: 638, distance: 218.5
click at [941, 638] on div "Following the legacy of the Biofit HD Matrix Series, the Evolve Matrices have t…" at bounding box center [932, 566] width 438 height 755
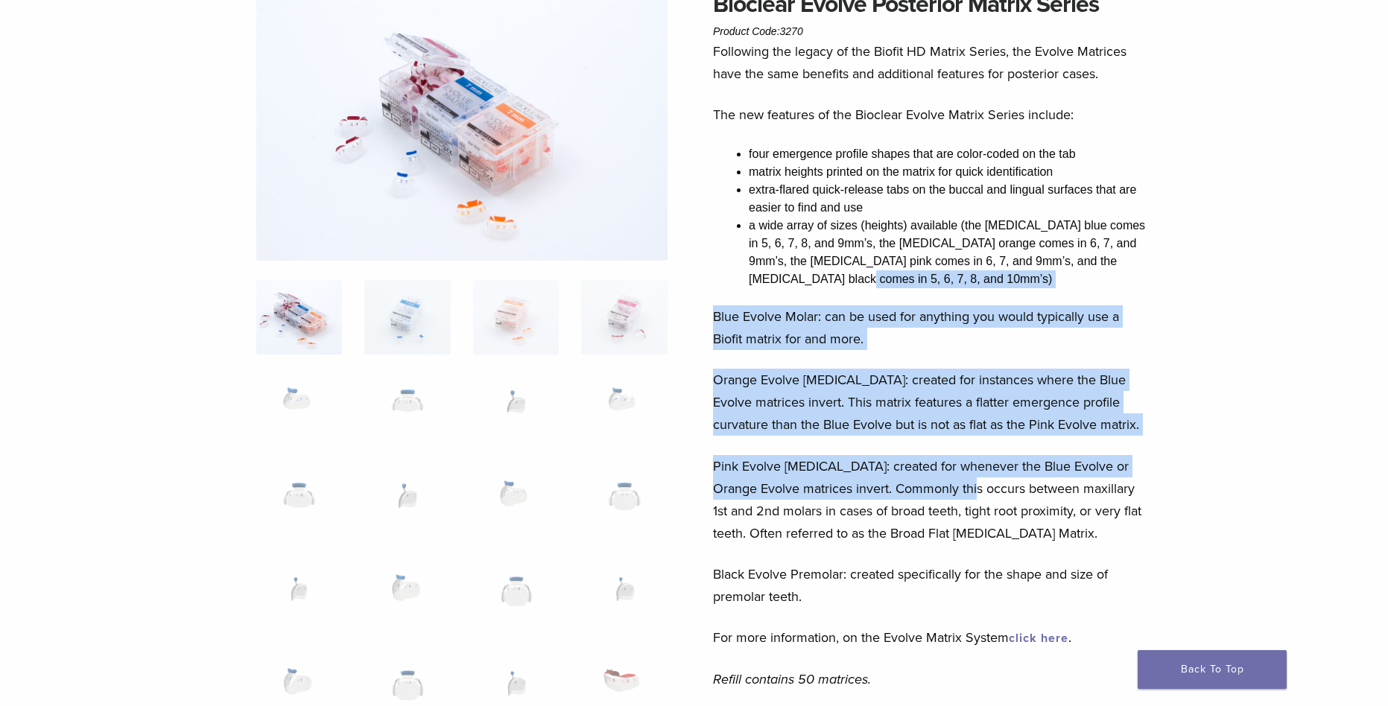
scroll to position [372, 0]
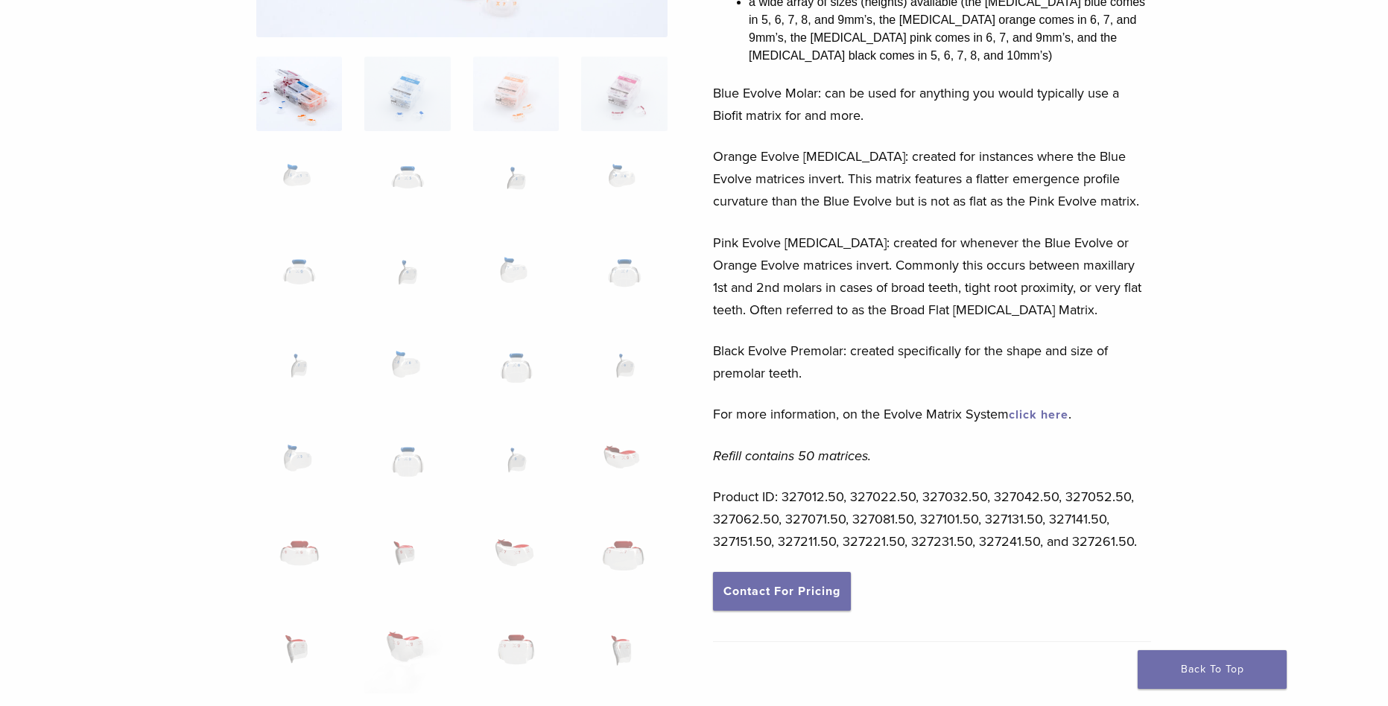
click at [910, 466] on p "Refill contains 50 matrices." at bounding box center [932, 456] width 438 height 22
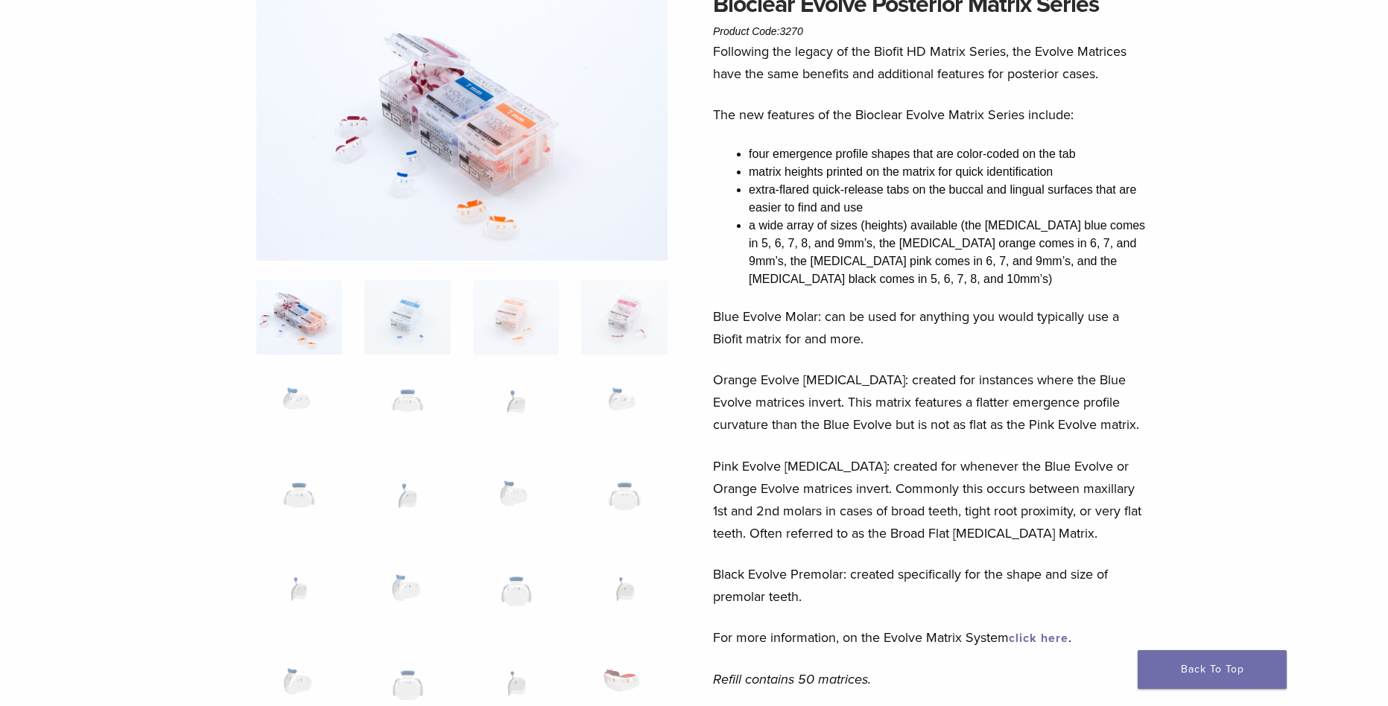
scroll to position [0, 0]
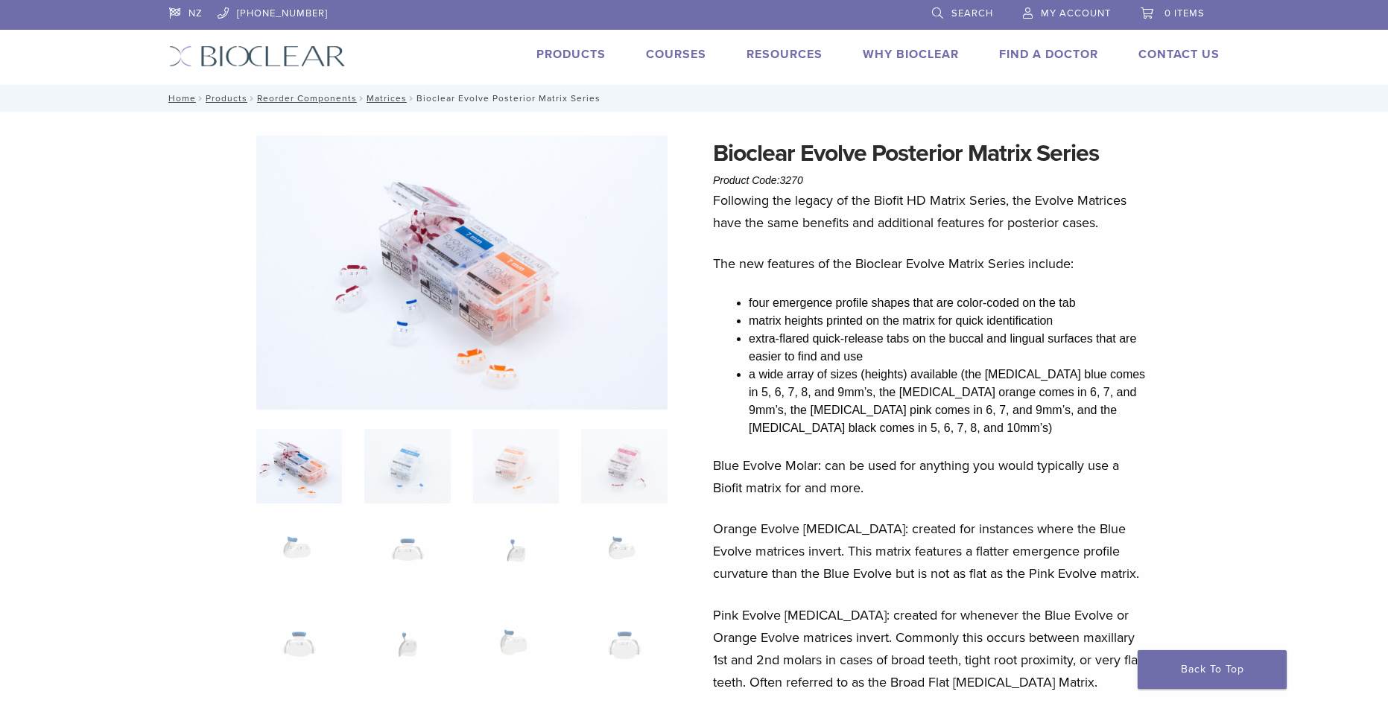
click at [661, 55] on link "Courses" at bounding box center [676, 54] width 60 height 15
click at [569, 62] on li "Products" at bounding box center [570, 54] width 69 height 18
click at [569, 61] on link "Products" at bounding box center [570, 54] width 69 height 15
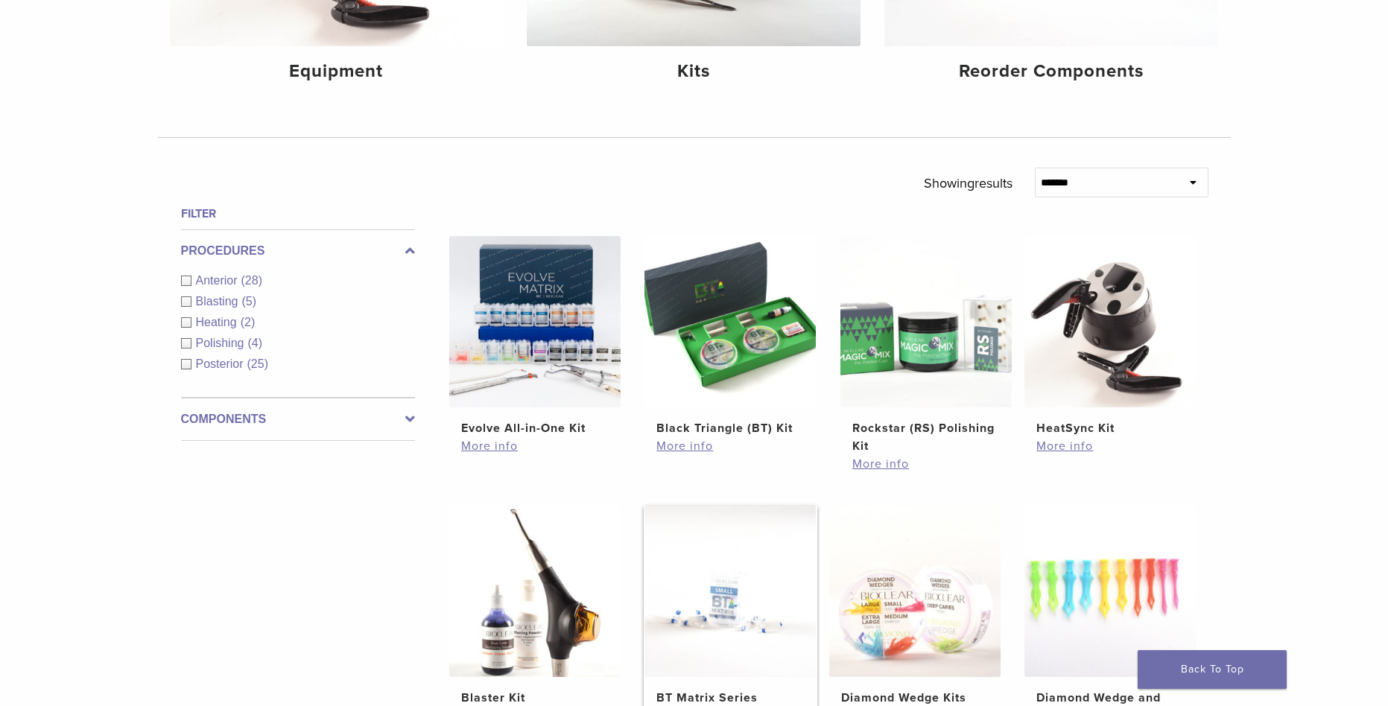
scroll to position [447, 0]
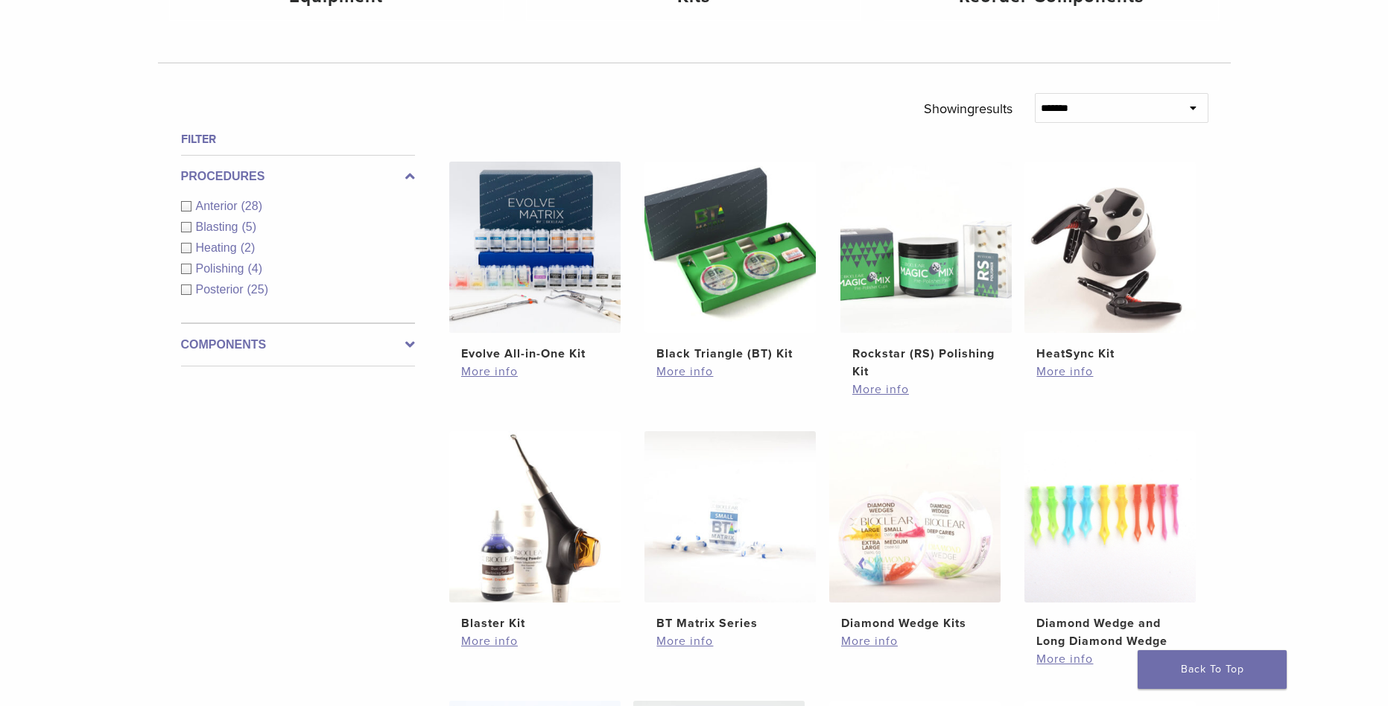
click at [263, 483] on div "Filter Procedures Anterior (28) Blasting (5) Heating (2) Polishing (4) Posterio…" at bounding box center [292, 611] width 246 height 963
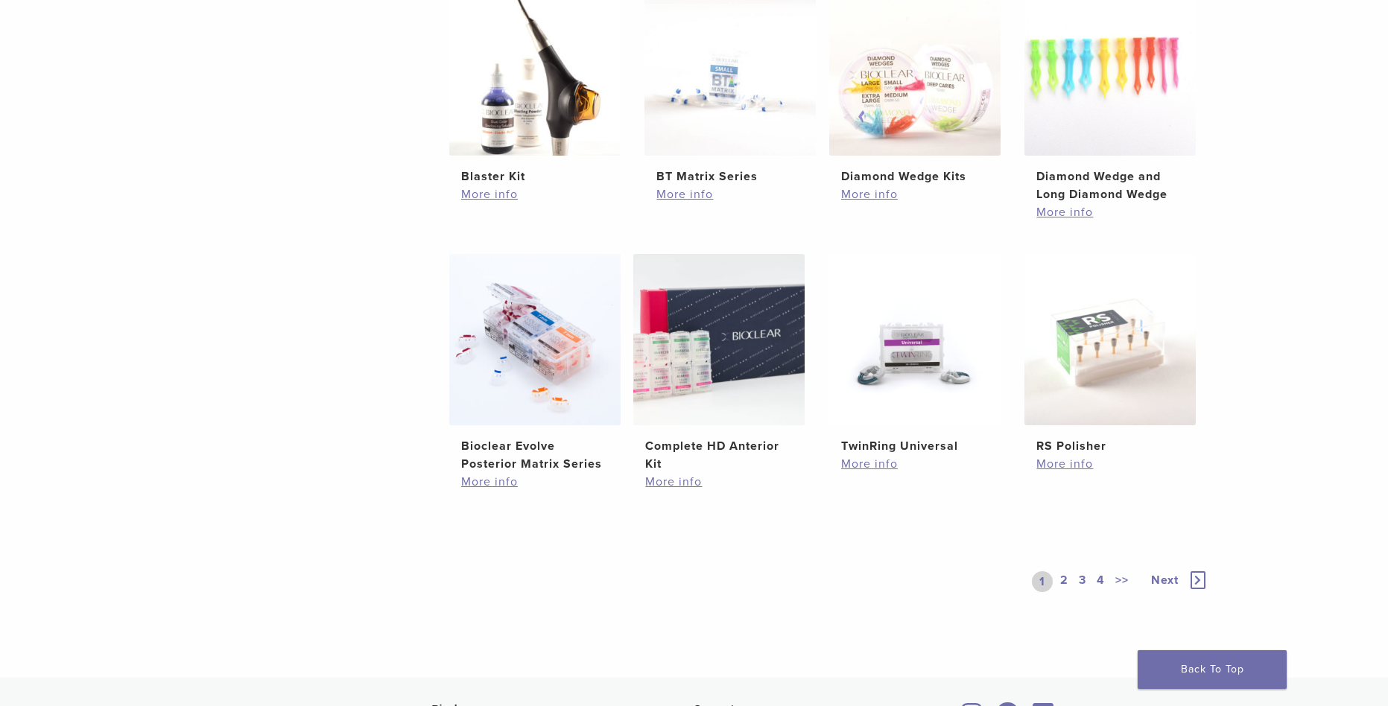
click at [1051, 574] on div "1 2 3 4 >>" at bounding box center [1084, 581] width 104 height 21
click at [1074, 401] on img at bounding box center [1109, 339] width 171 height 171
click at [1060, 579] on link "2" at bounding box center [1064, 581] width 14 height 21
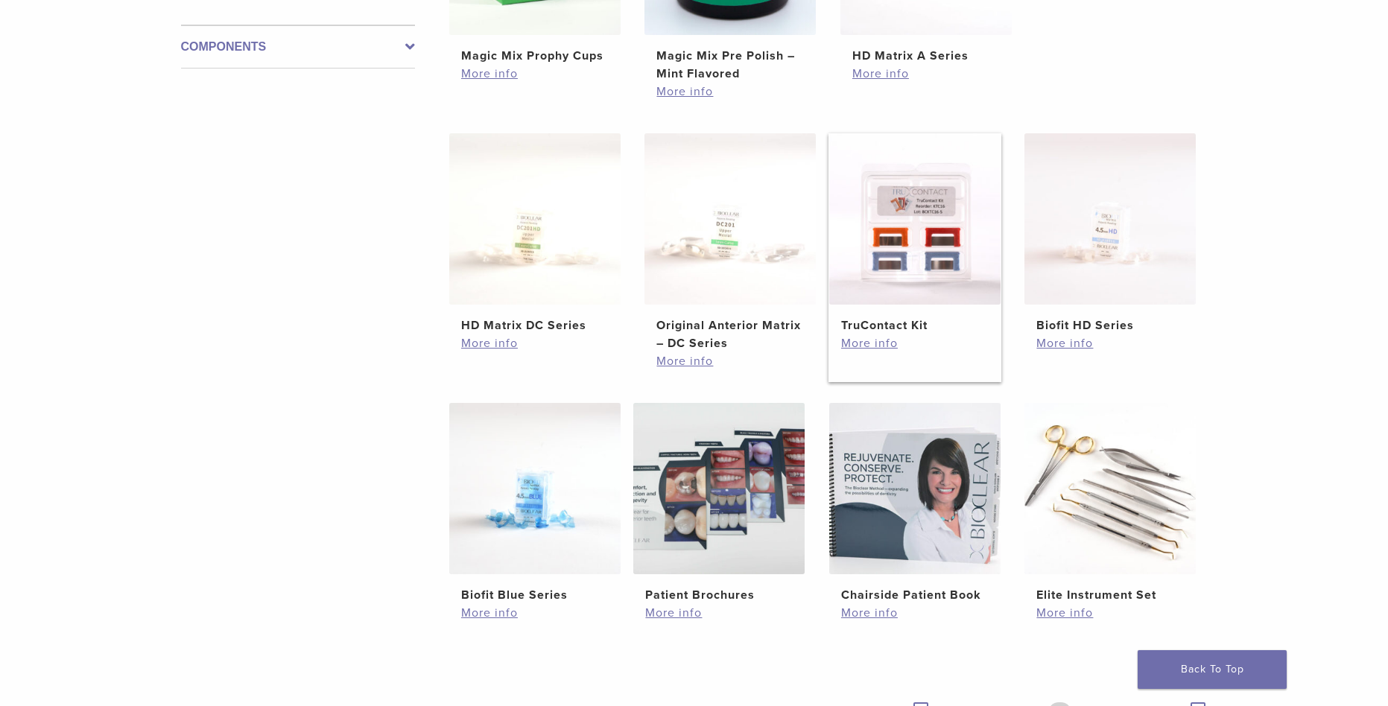
scroll to position [894, 0]
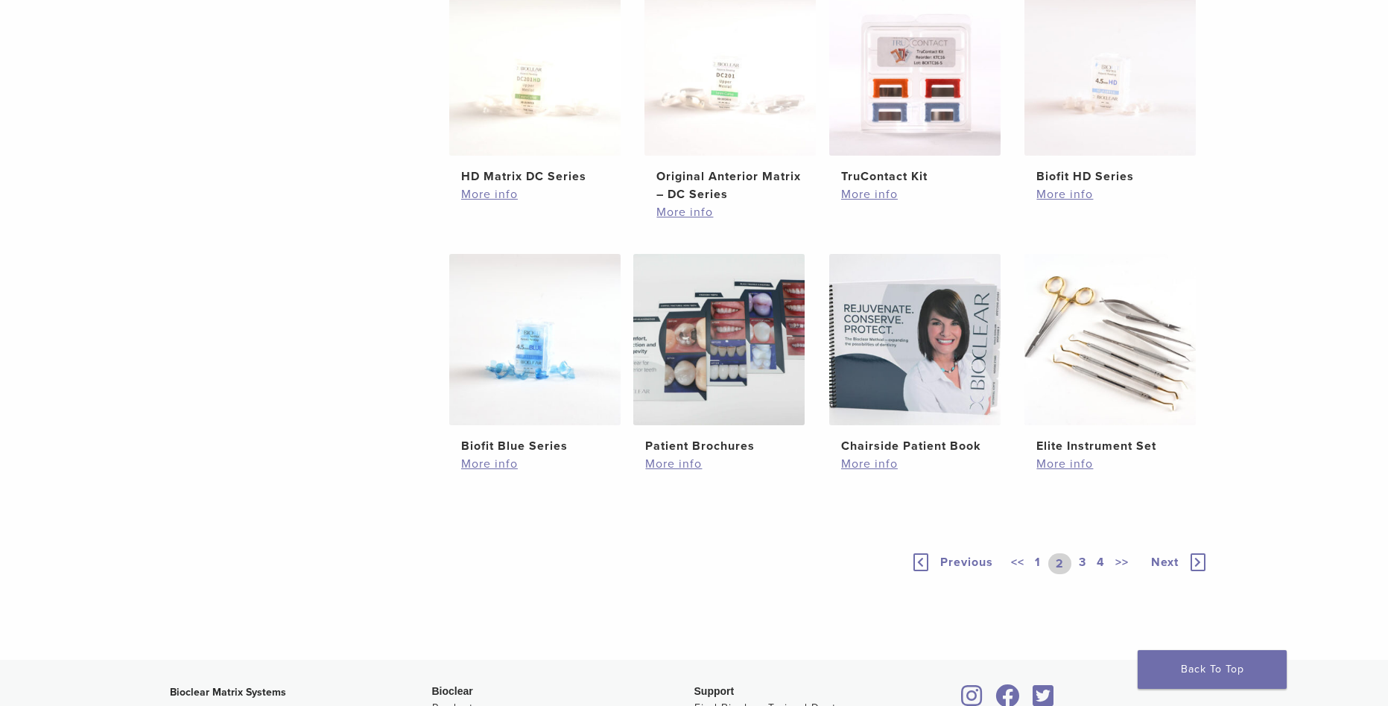
click at [1079, 562] on link "3" at bounding box center [1082, 564] width 13 height 21
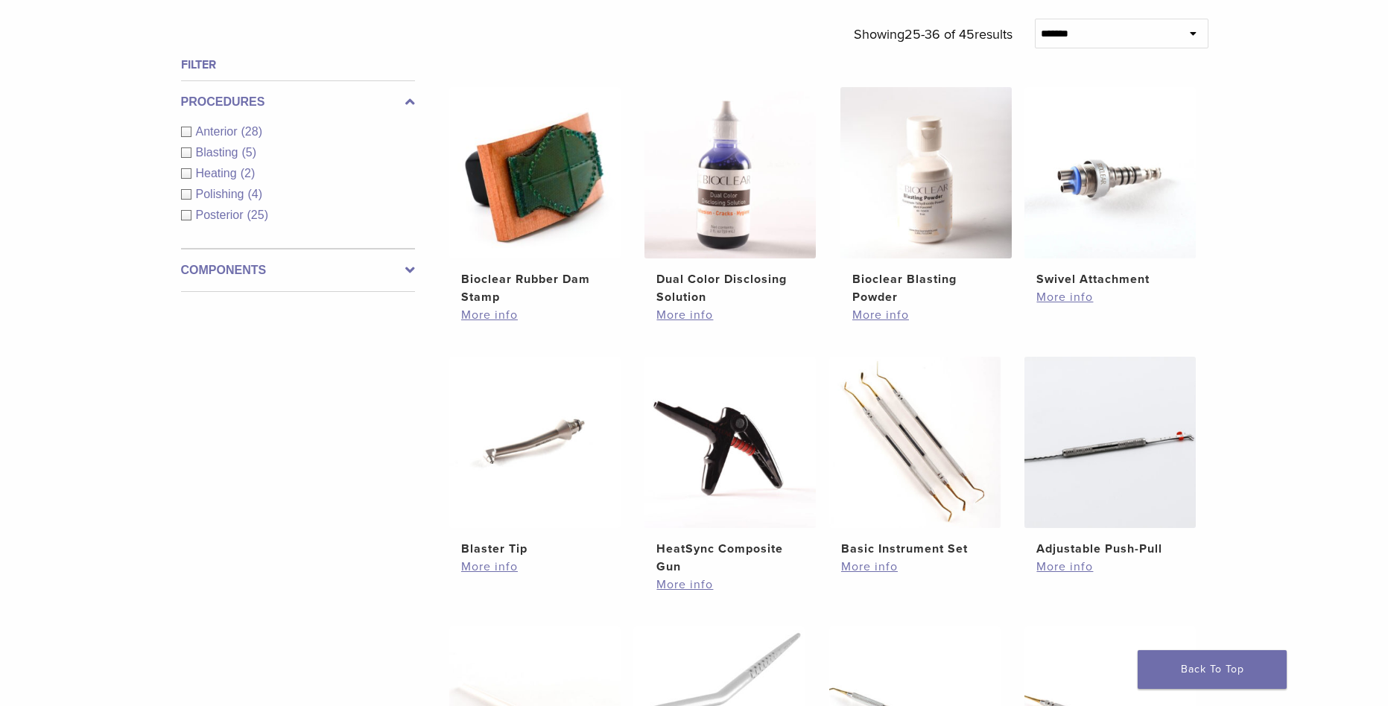
scroll to position [968, 0]
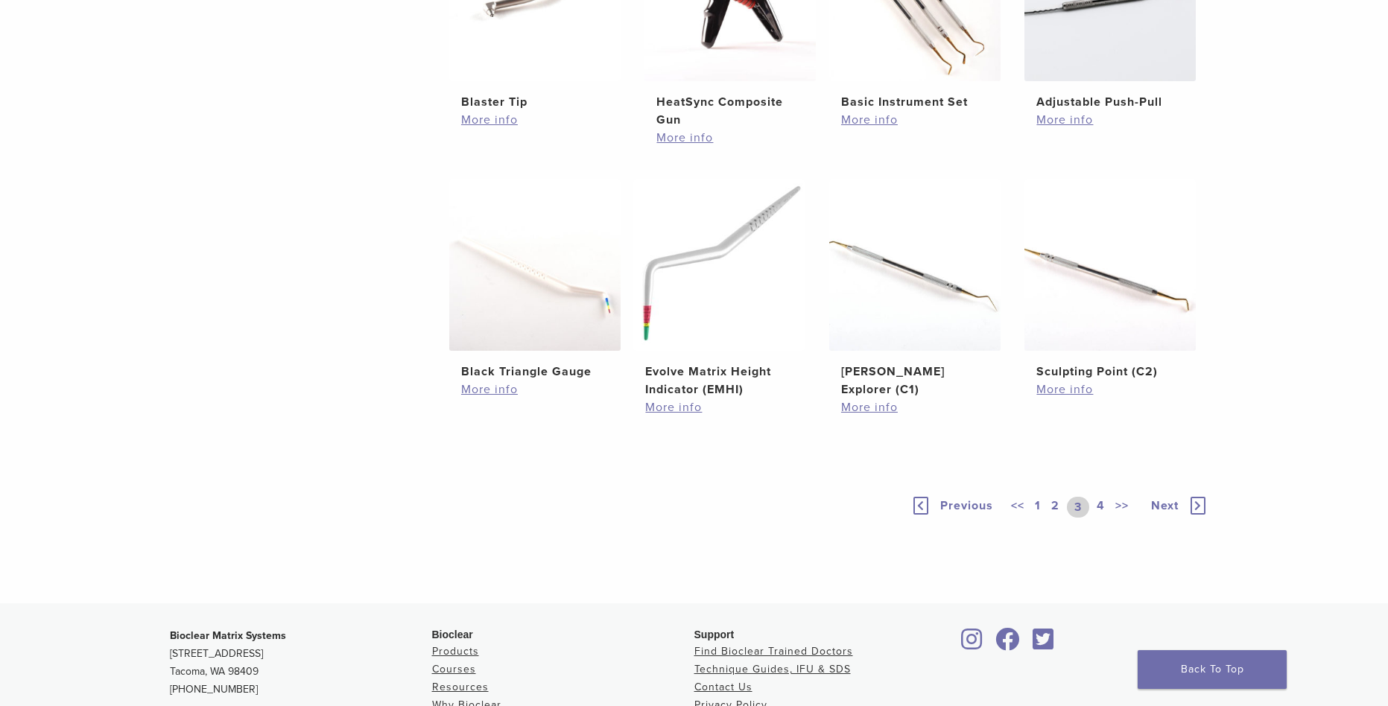
click at [1105, 507] on link "4" at bounding box center [1101, 507] width 14 height 21
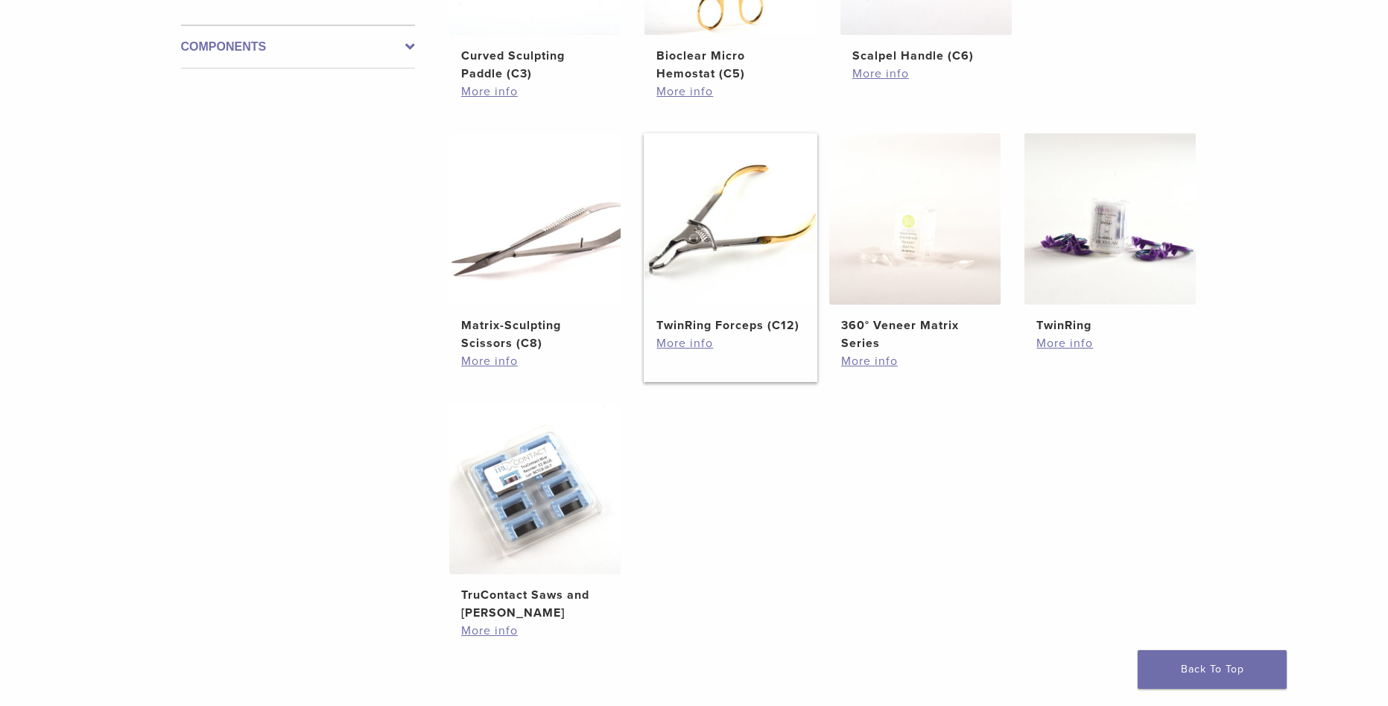
scroll to position [596, 0]
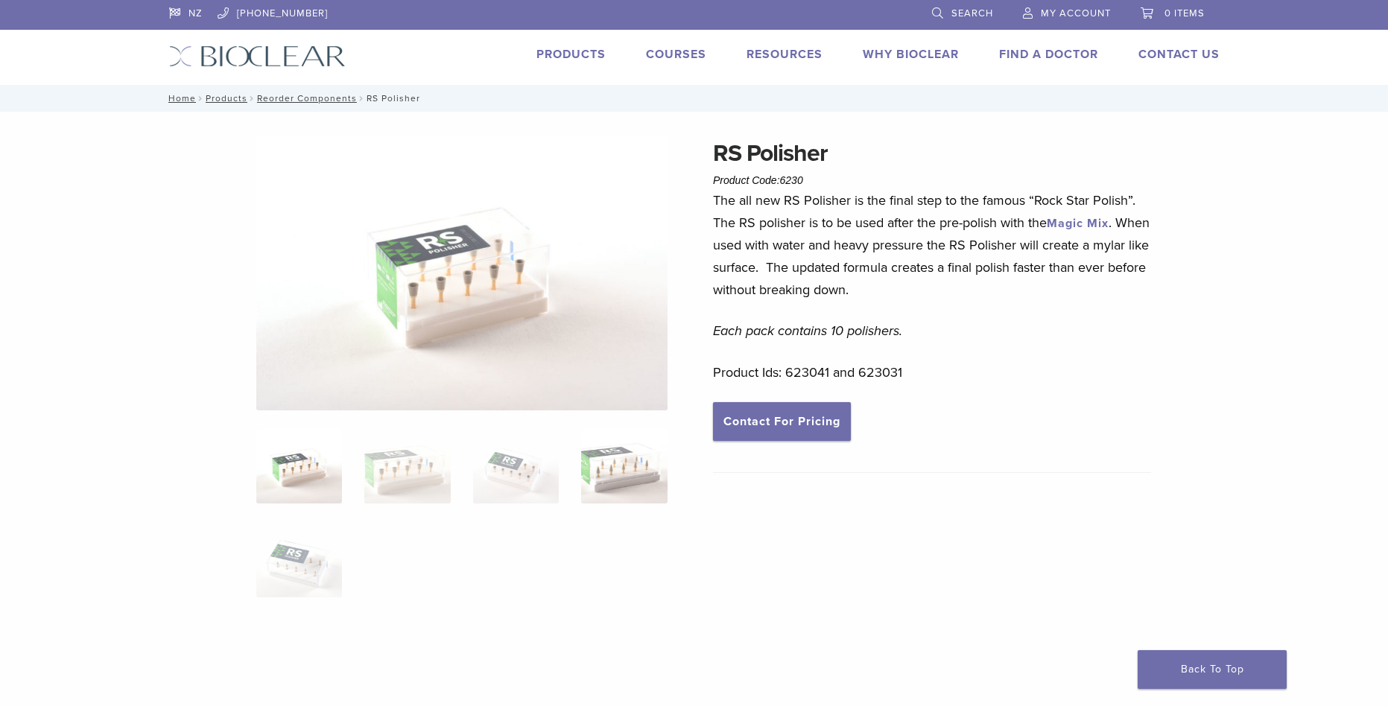
click at [615, 472] on img at bounding box center [624, 466] width 86 height 74
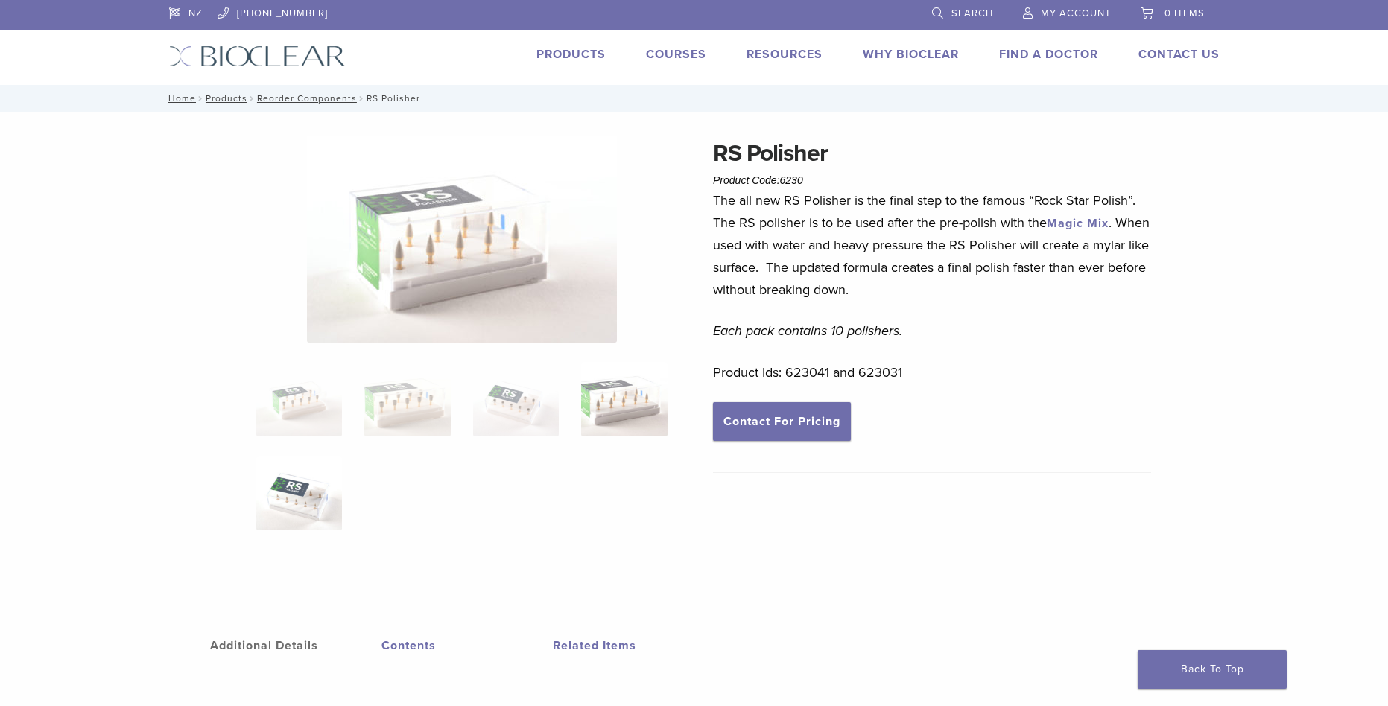
click at [327, 512] on img at bounding box center [299, 493] width 86 height 74
